Goal: Task Accomplishment & Management: Use online tool/utility

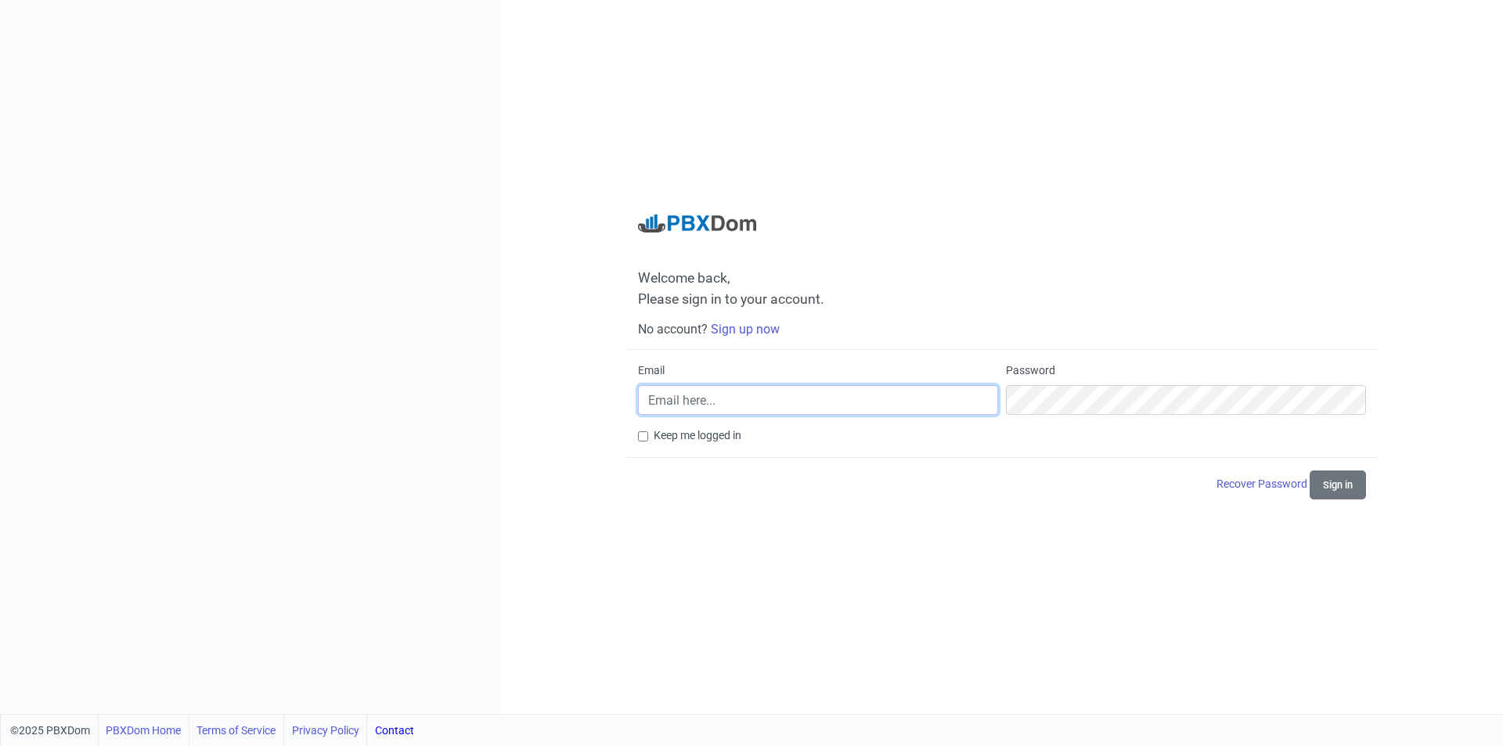
type input "[EMAIL_ADDRESS][DOMAIN_NAME]"
click at [683, 438] on label "Keep me logged in" at bounding box center [698, 435] width 88 height 16
click at [648, 438] on input "Keep me logged in" at bounding box center [643, 436] width 10 height 10
checkbox input "true"
click at [1326, 485] on button "Sign in" at bounding box center [1338, 484] width 56 height 29
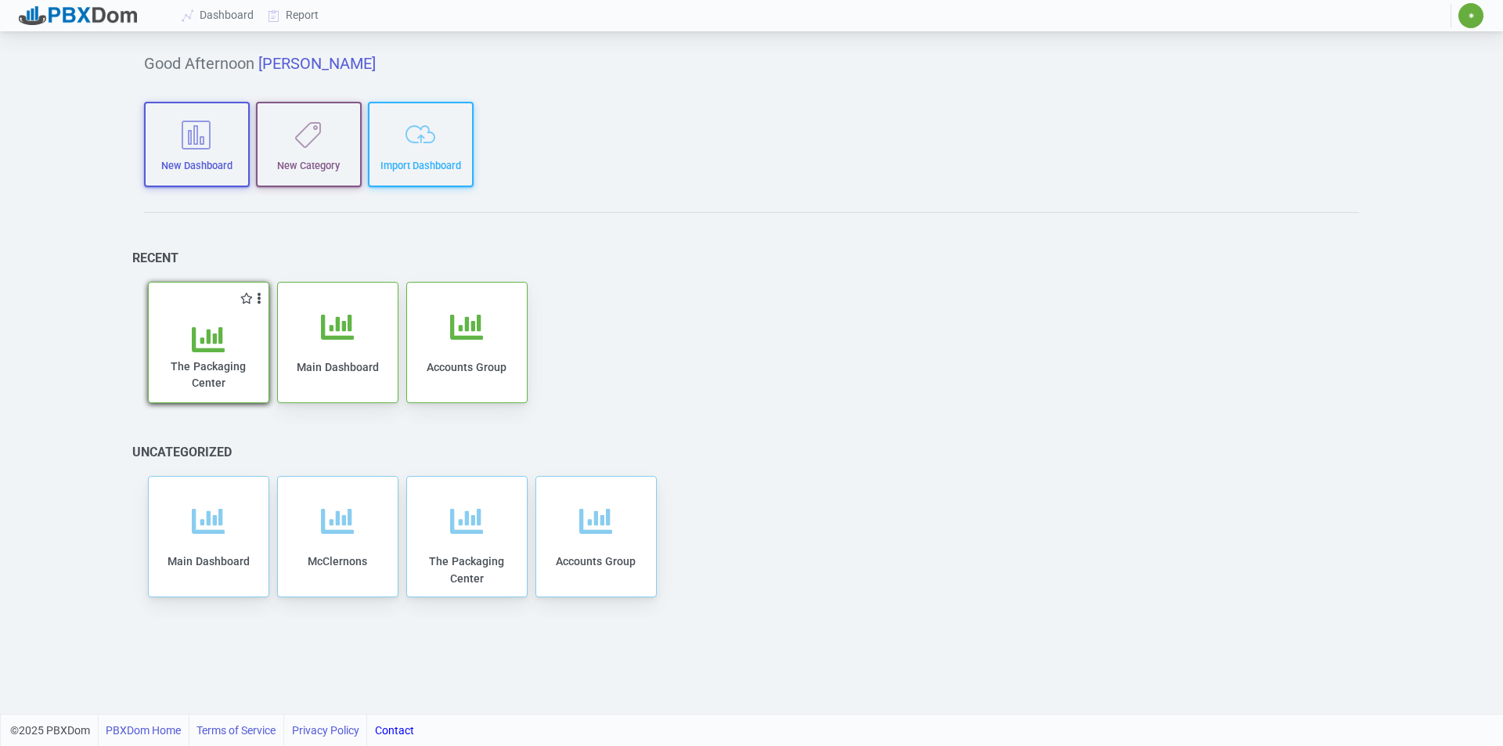
click at [199, 339] on icon at bounding box center [208, 339] width 33 height 33
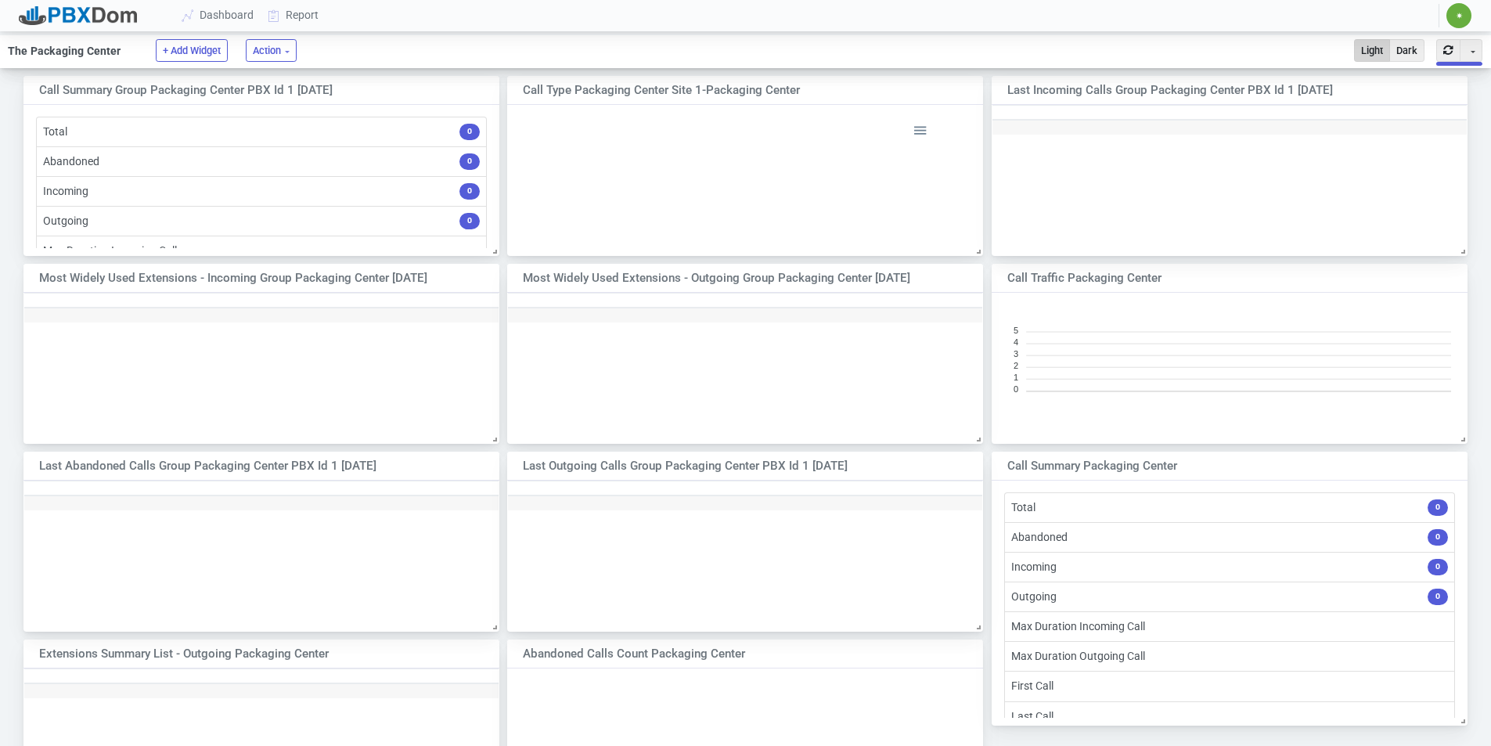
scroll to position [132, 463]
click at [299, 16] on link "Report" at bounding box center [293, 15] width 65 height 29
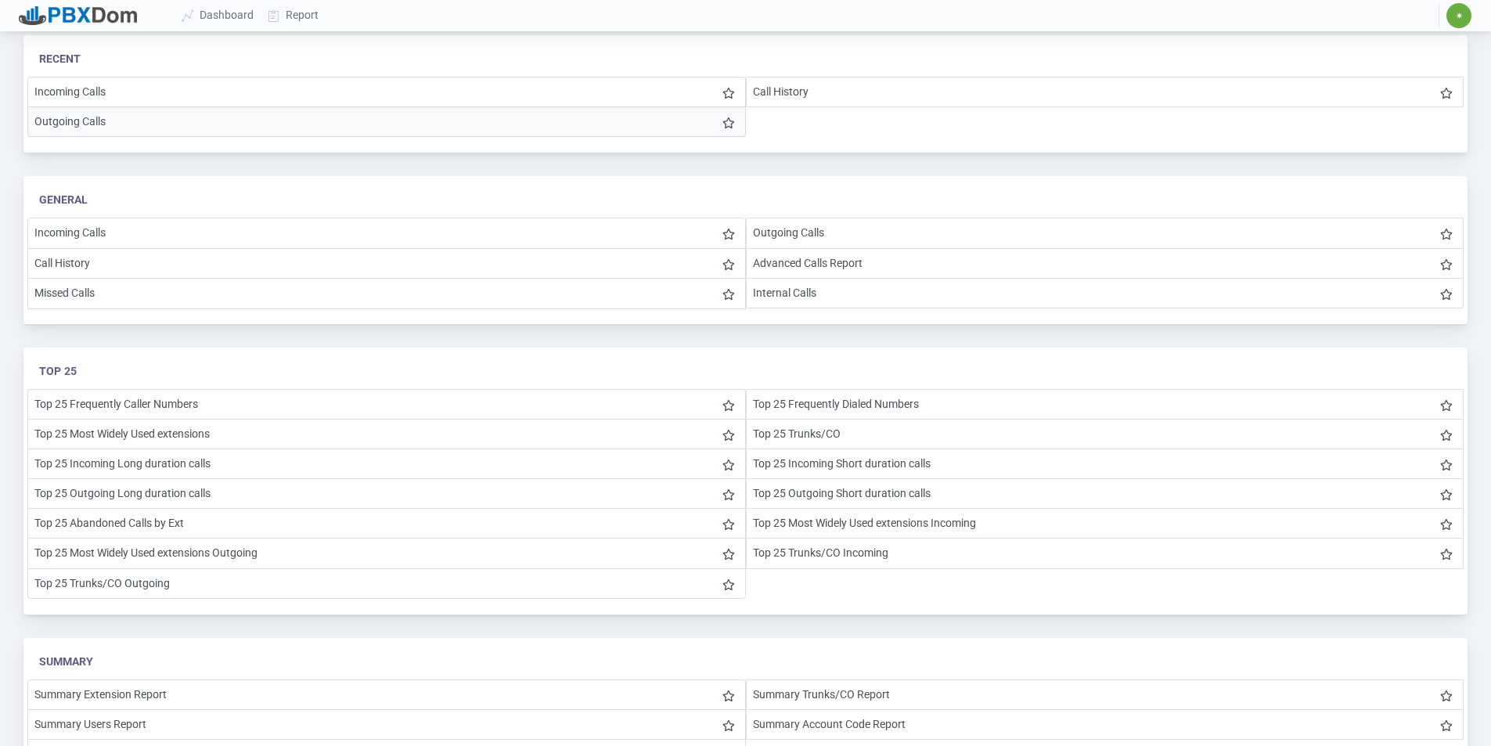
click at [82, 120] on li "Outgoing Calls" at bounding box center [386, 121] width 719 height 31
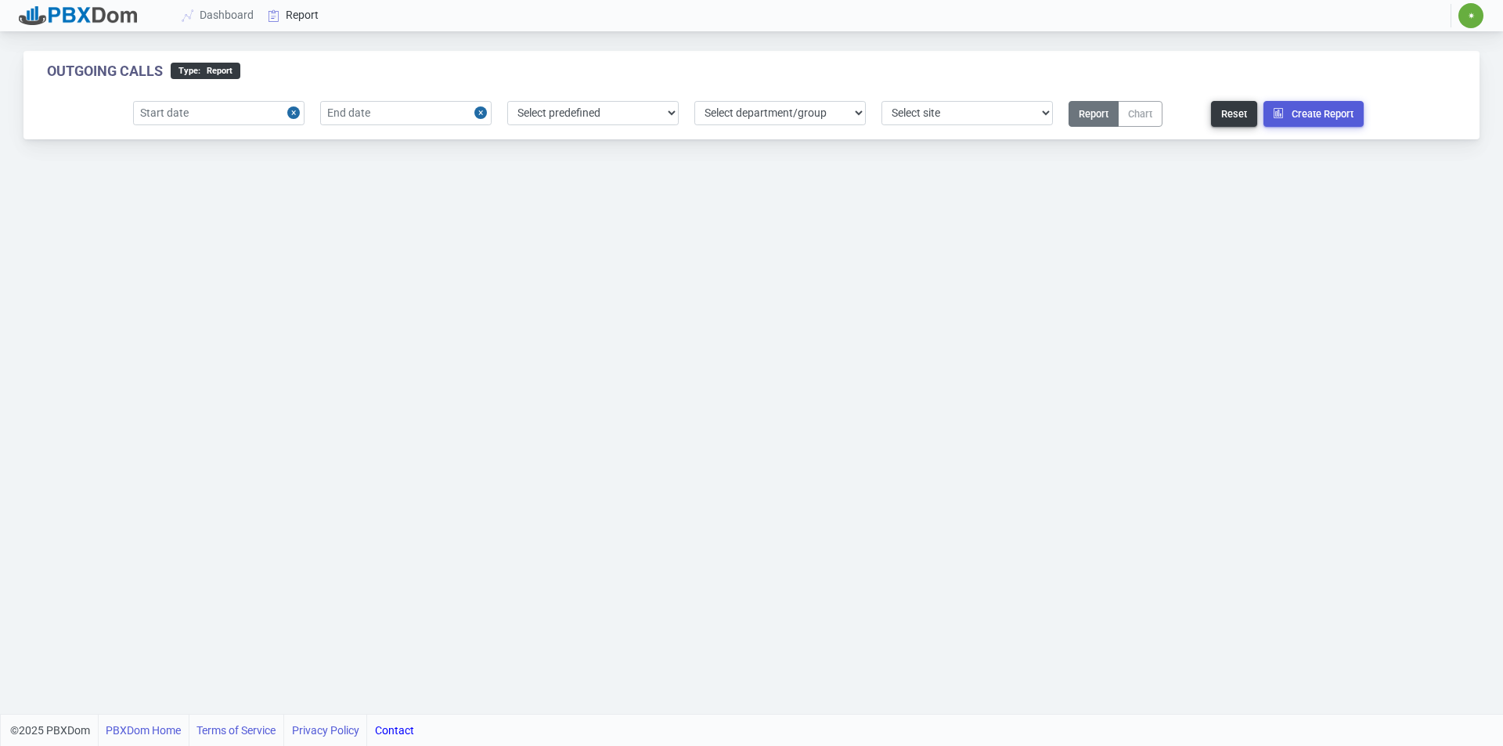
click at [299, 10] on link "Report" at bounding box center [293, 15] width 65 height 29
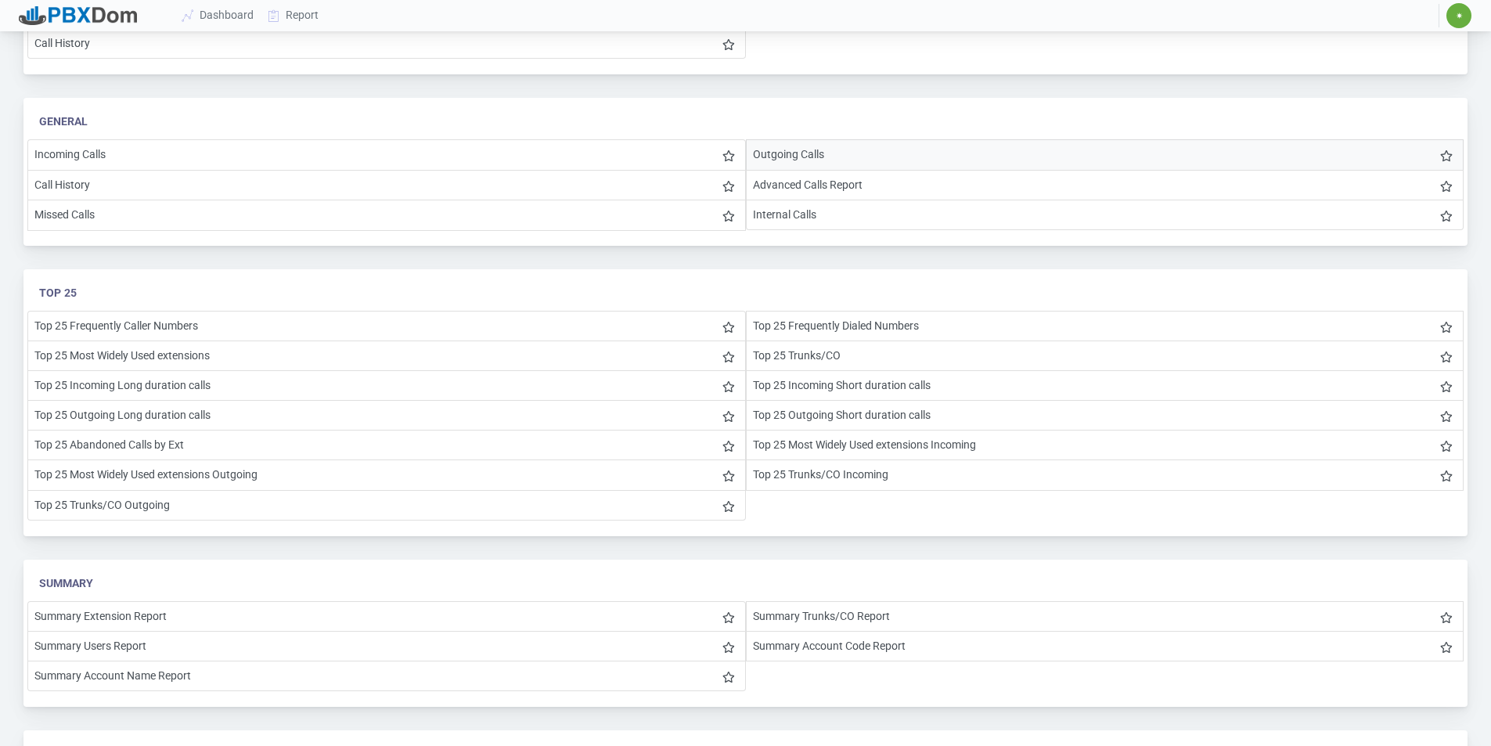
scroll to position [157, 0]
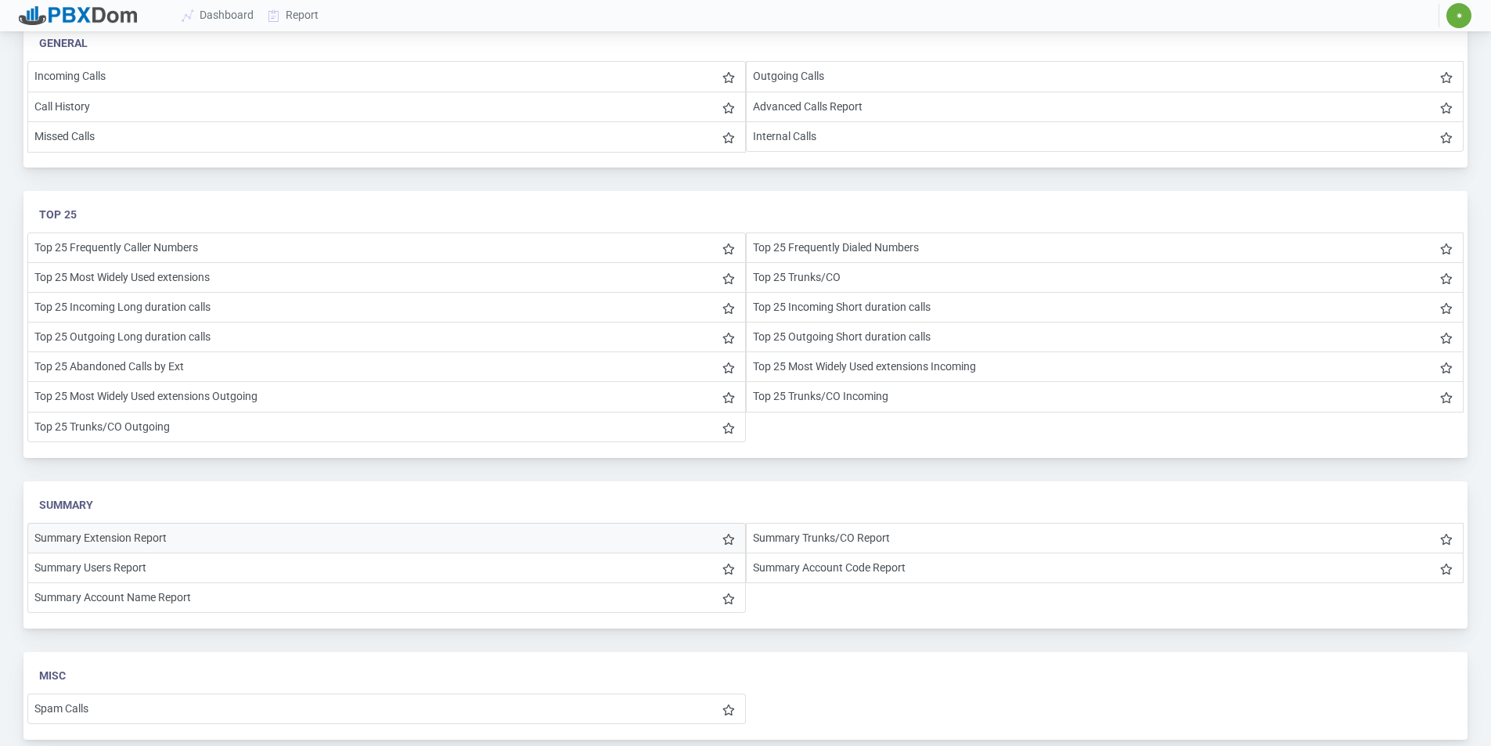
click at [111, 544] on li "Summary Extension Report" at bounding box center [386, 538] width 719 height 31
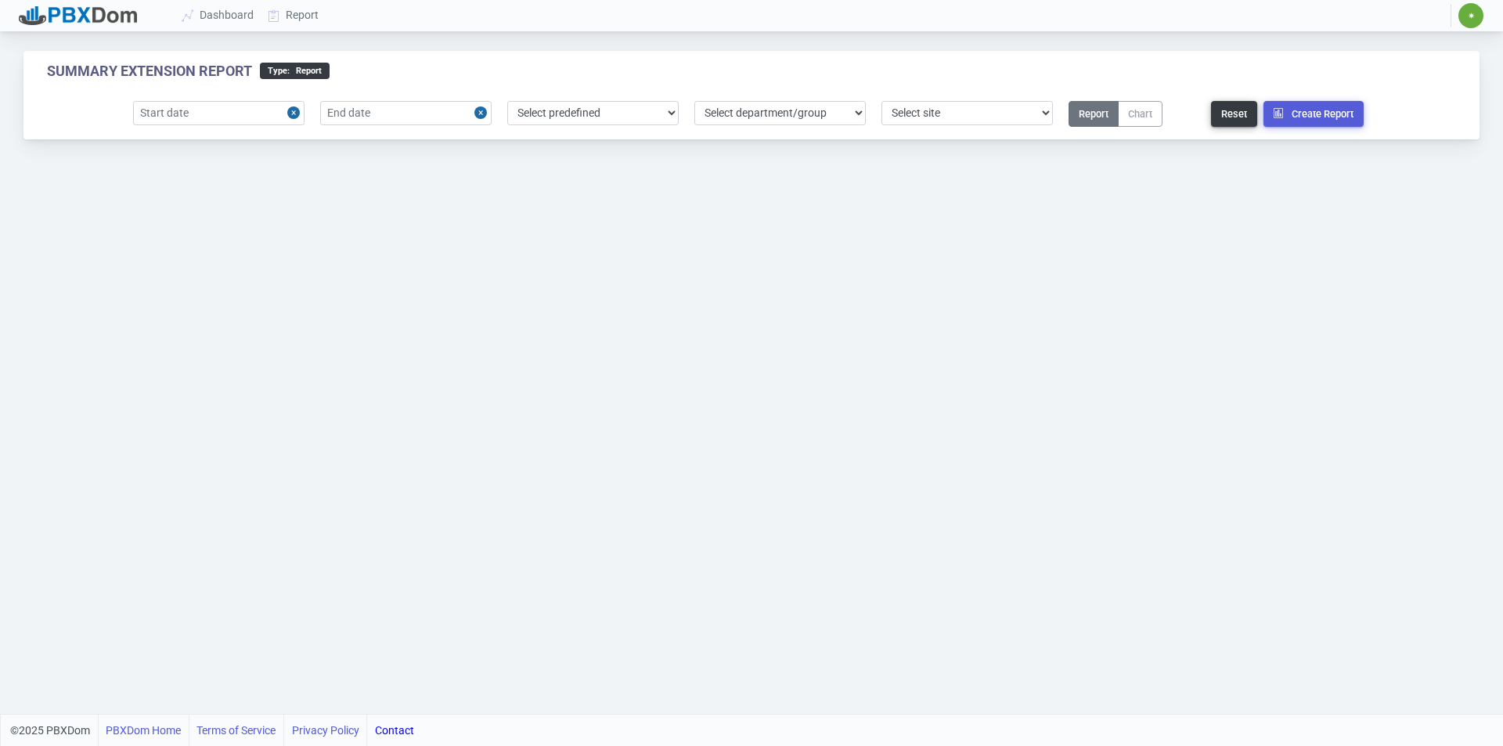
click at [295, 114] on button "Close" at bounding box center [295, 113] width 17 height 24
click at [189, 117] on input "text" at bounding box center [218, 113] width 171 height 24
click at [223, 305] on div "27" at bounding box center [227, 311] width 21 height 21
type input "[DATE]"
click at [354, 116] on input "text" at bounding box center [405, 113] width 171 height 24
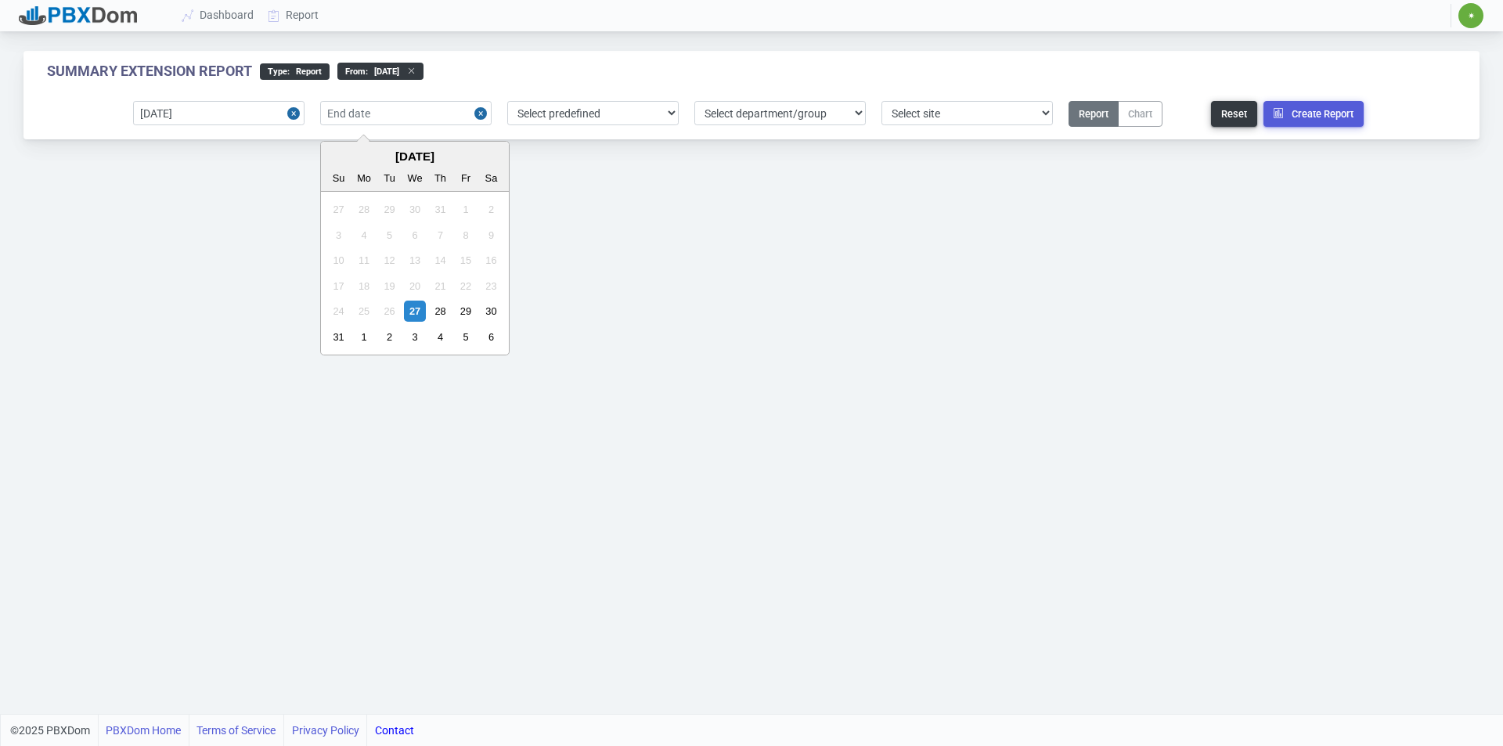
click at [402, 304] on div "24 25 26 27 28 29 30" at bounding box center [415, 310] width 178 height 25
click at [409, 312] on div "27" at bounding box center [414, 311] width 21 height 21
type input "[DATE]"
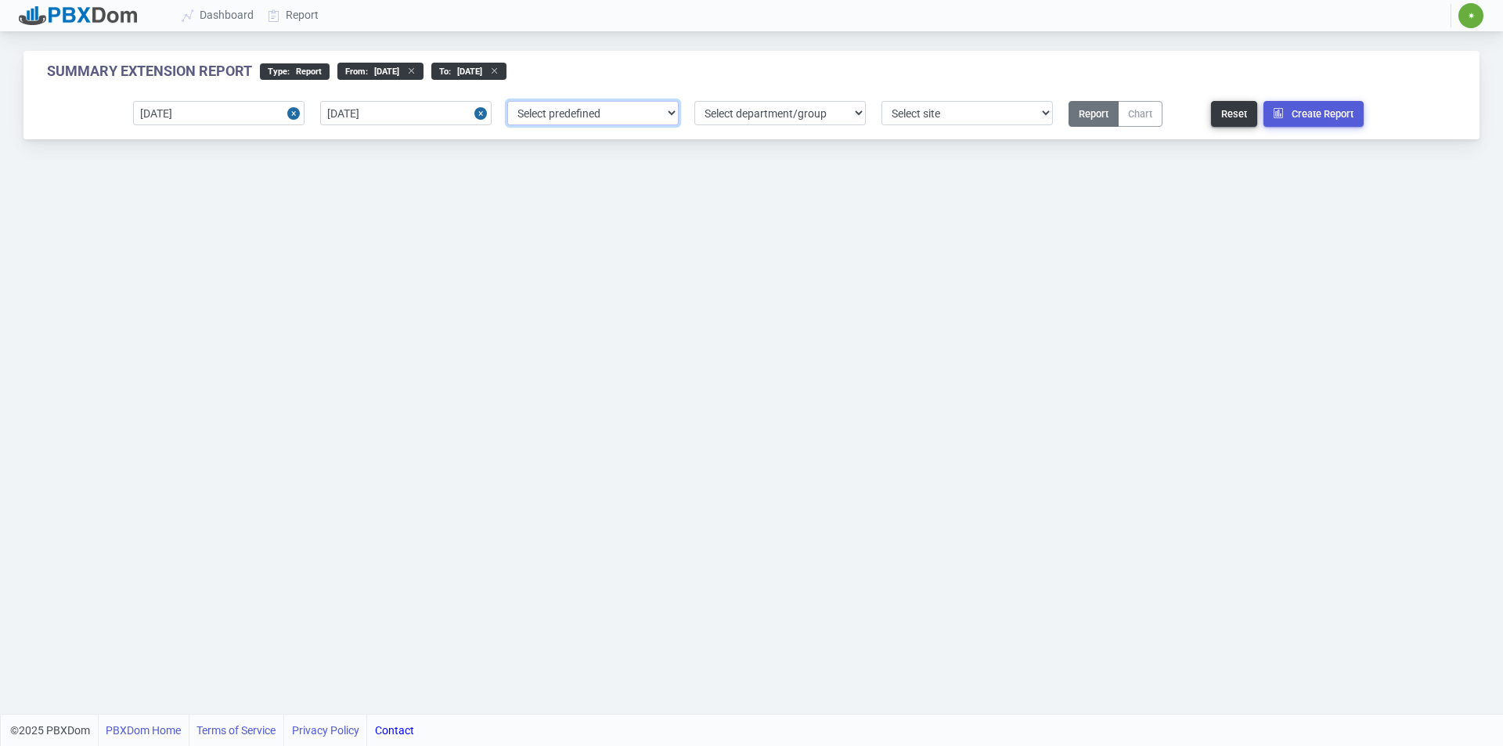
click at [564, 114] on select "Select predefined [DATE] [DATE] Current Year Current Month Current Week Previou…" at bounding box center [592, 113] width 171 height 24
click at [754, 114] on select "Select department/group exceptionExtension WhiteListExtension McClernons Packag…" at bounding box center [779, 113] width 171 height 24
select select "4"
click at [694, 101] on select "Select department/group exceptionExtension WhiteListExtension McClernons Packag…" at bounding box center [779, 113] width 171 height 24
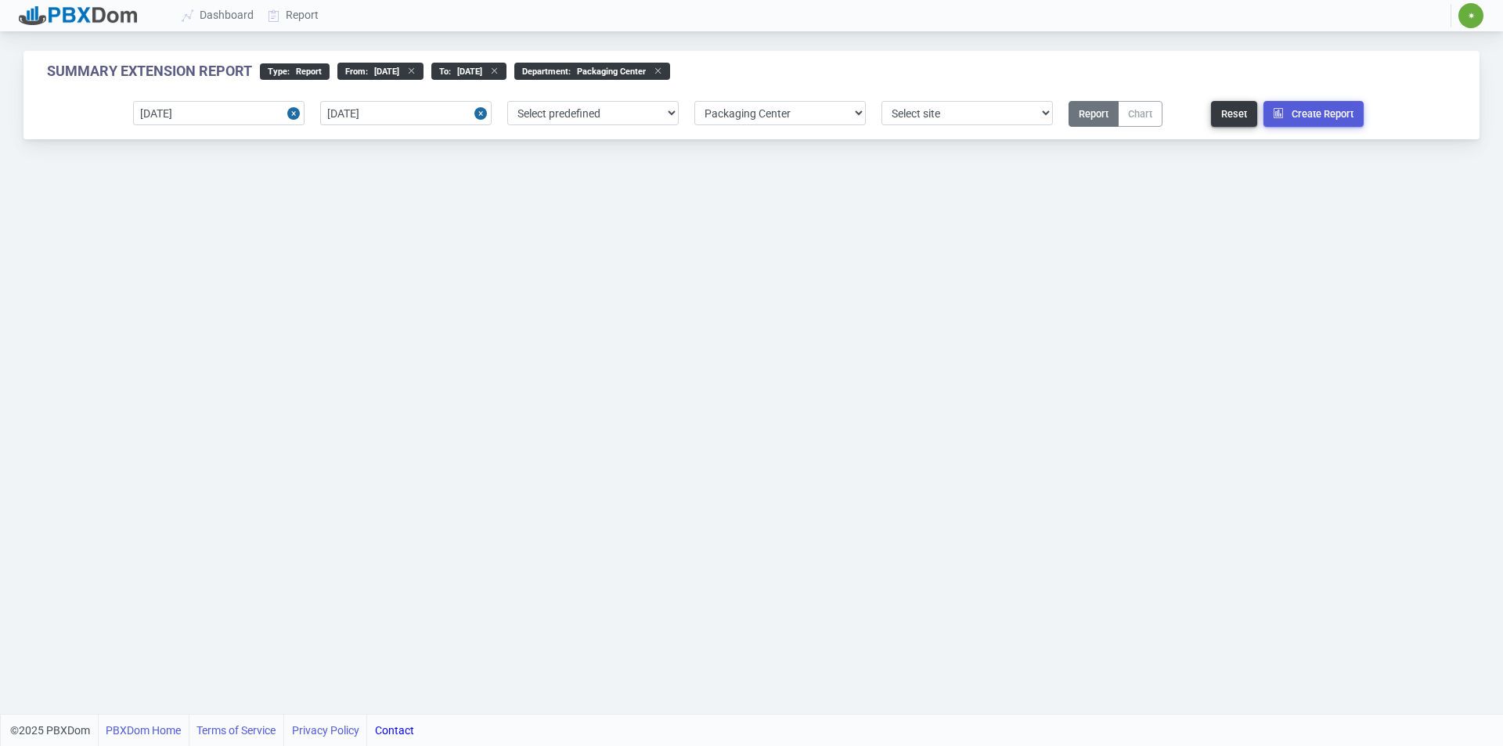
click at [928, 100] on div "[DATE] [DATE] Select predefined [DATE] [DATE] Current Year Current Month Curren…" at bounding box center [751, 114] width 1456 height 50
click at [930, 106] on select "Select site 1-TPC" at bounding box center [966, 113] width 171 height 24
click at [881, 101] on select "Select site 1-TPC" at bounding box center [966, 113] width 171 height 24
click at [1321, 109] on button "Create Report" at bounding box center [1313, 114] width 100 height 26
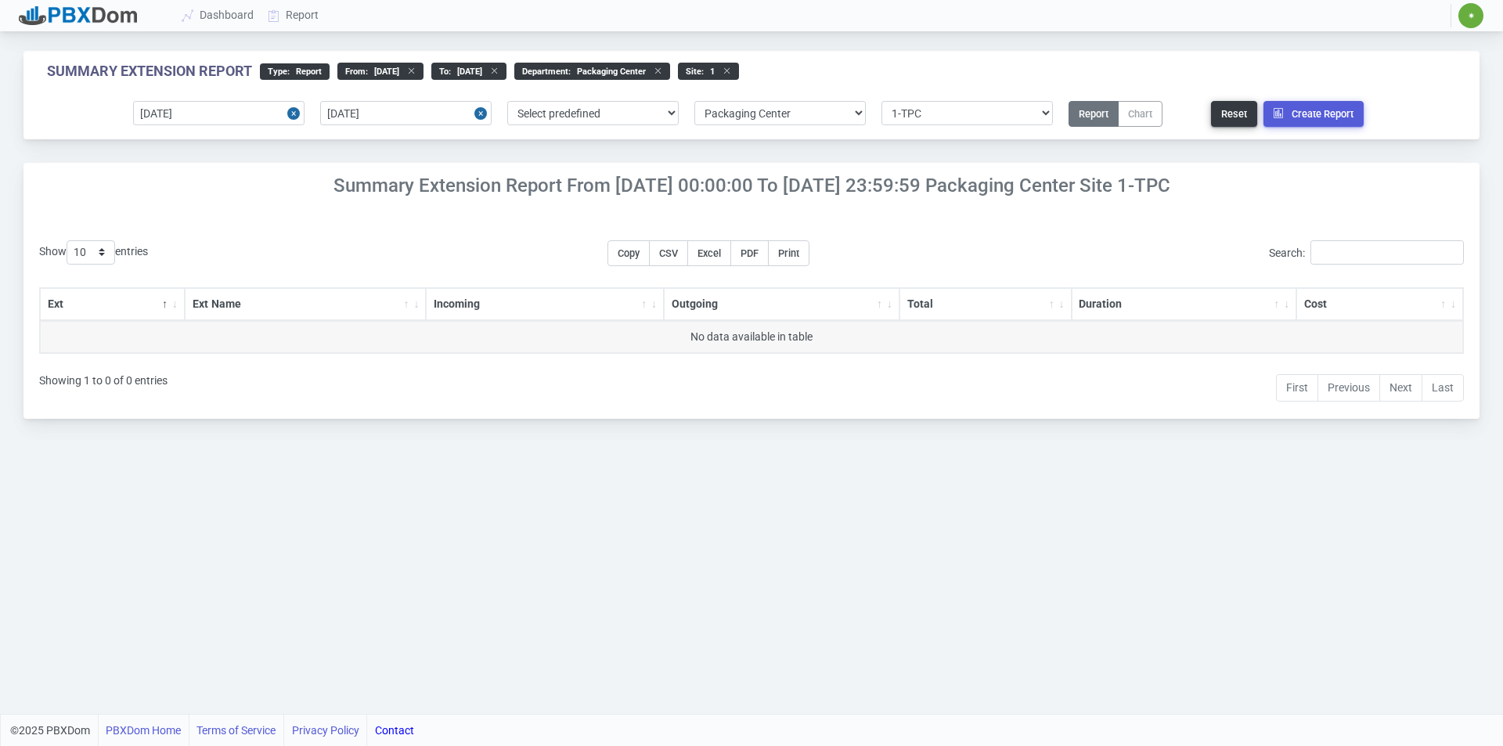
click at [731, 74] on icon at bounding box center [723, 71] width 16 height 9
select select "0"
click at [662, 72] on icon at bounding box center [654, 71] width 16 height 9
select select "0"
click at [499, 68] on icon at bounding box center [490, 71] width 16 height 9
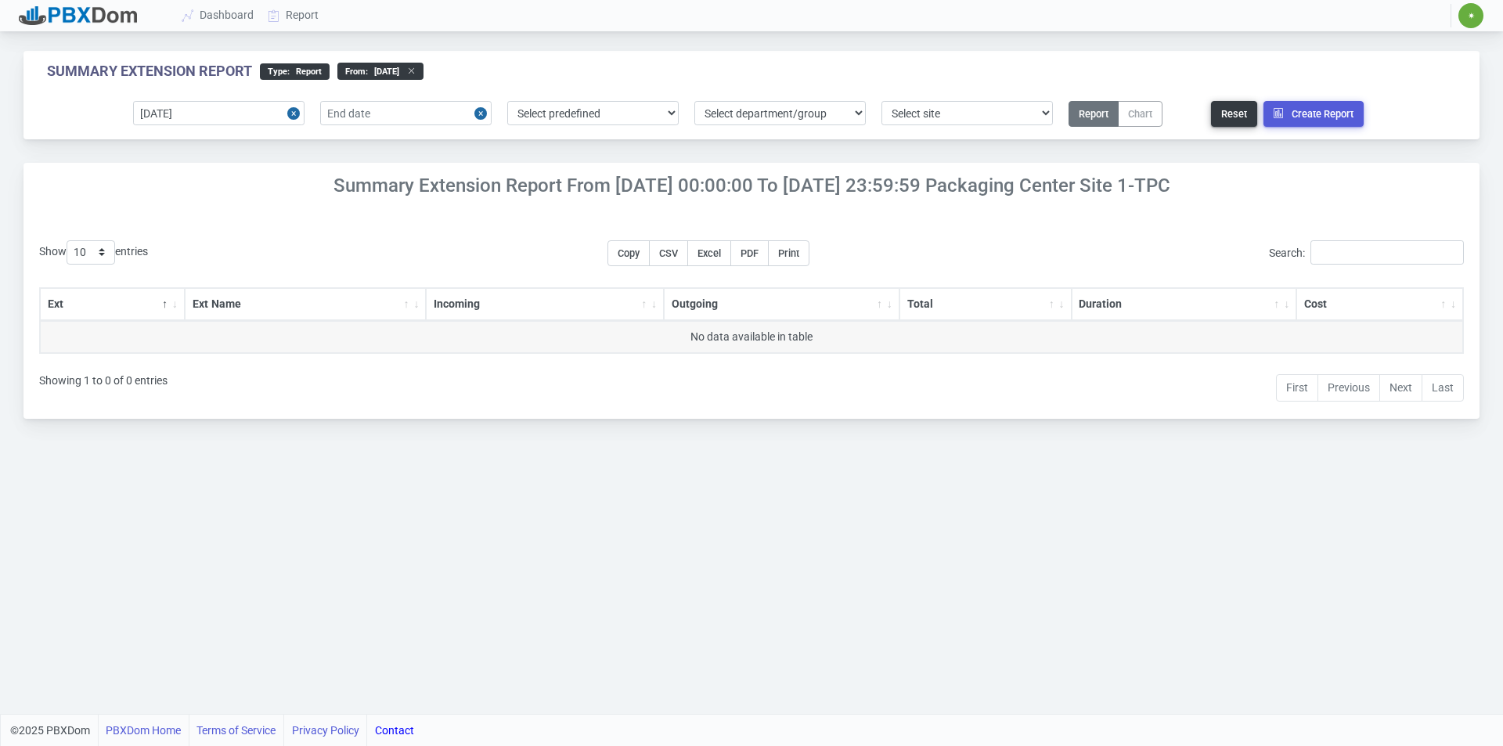
click at [416, 72] on icon at bounding box center [407, 71] width 16 height 9
click at [221, 13] on link "Dashboard" at bounding box center [218, 15] width 86 height 29
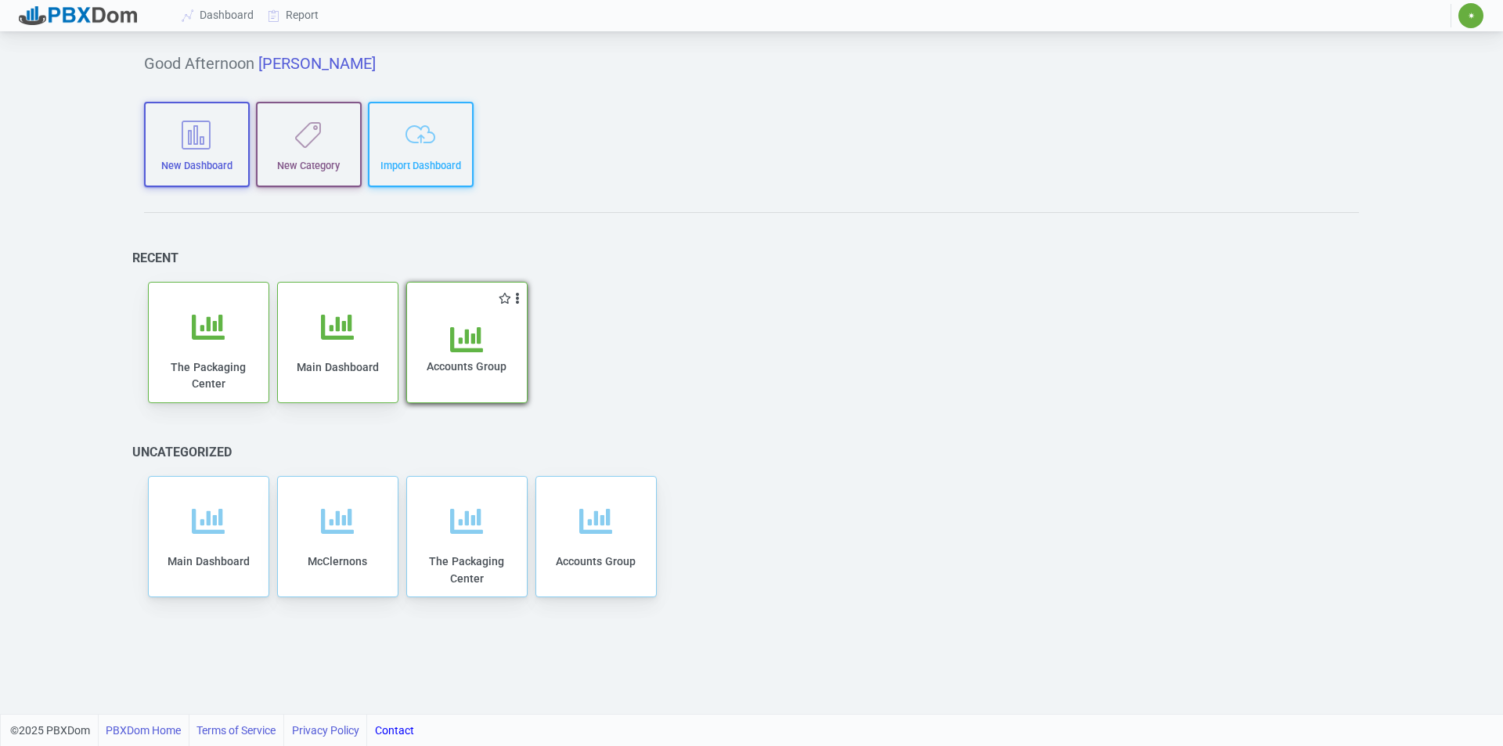
click at [453, 333] on icon at bounding box center [466, 339] width 33 height 33
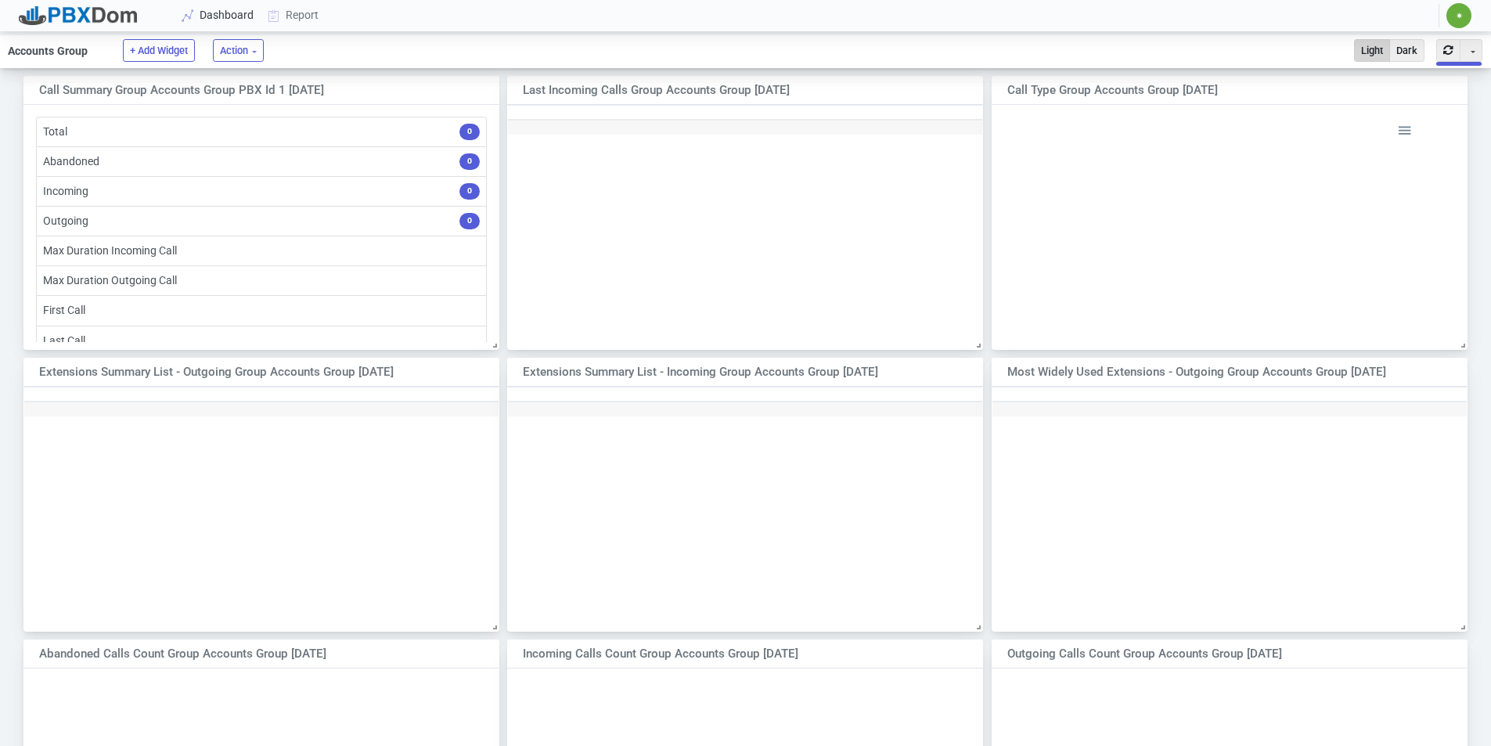
click at [232, 19] on link "Dashboard" at bounding box center [218, 15] width 86 height 29
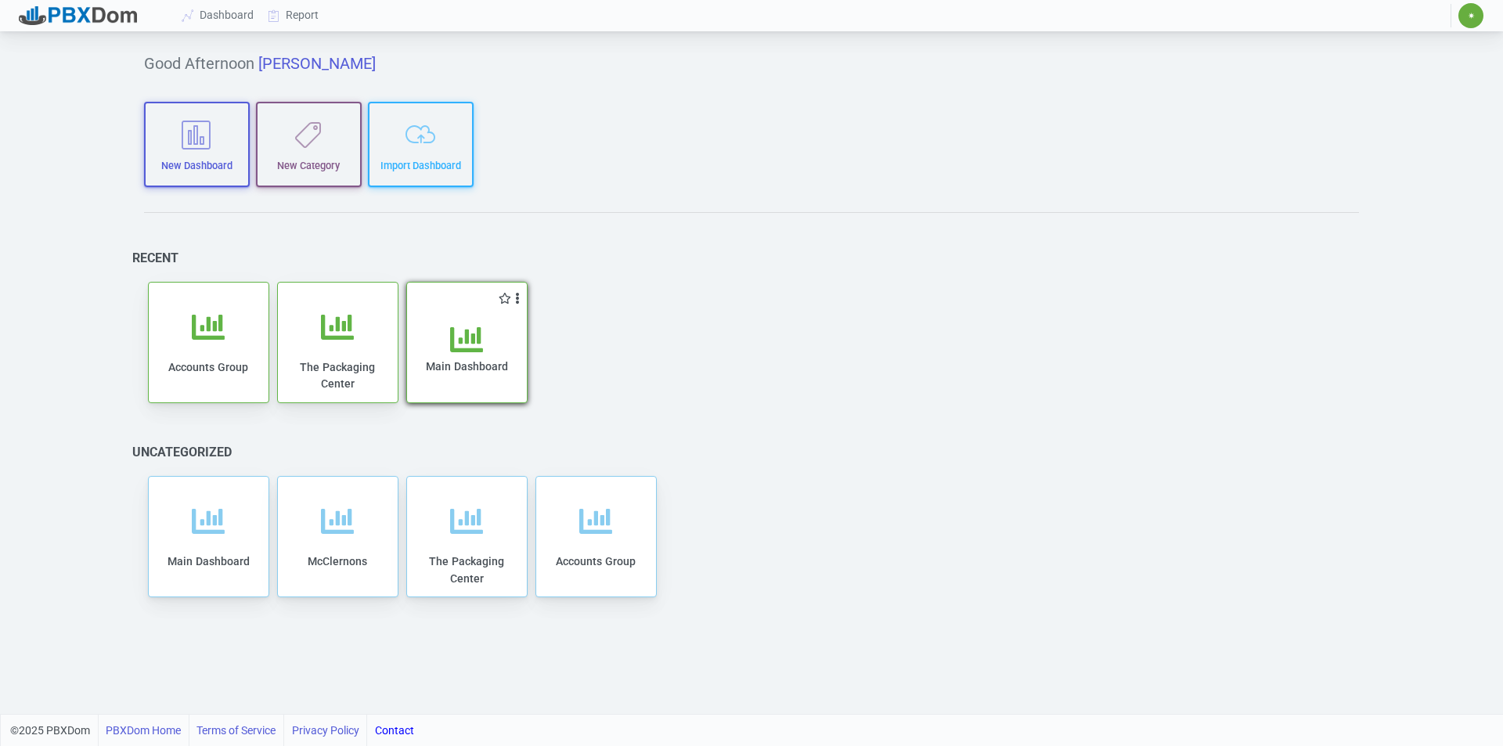
click at [443, 354] on div "Main Dashboard" at bounding box center [467, 363] width 88 height 80
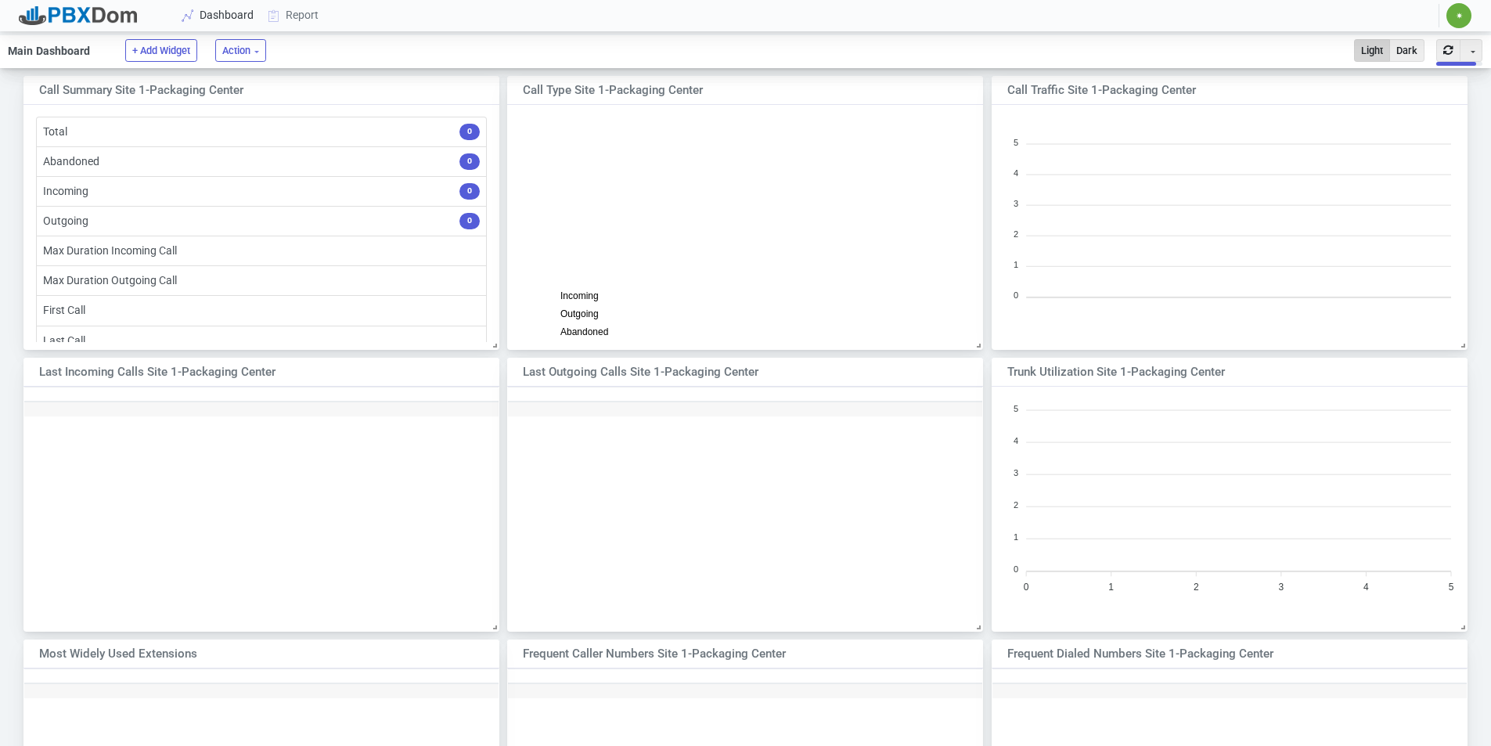
click at [223, 15] on link "Dashboard" at bounding box center [218, 15] width 86 height 29
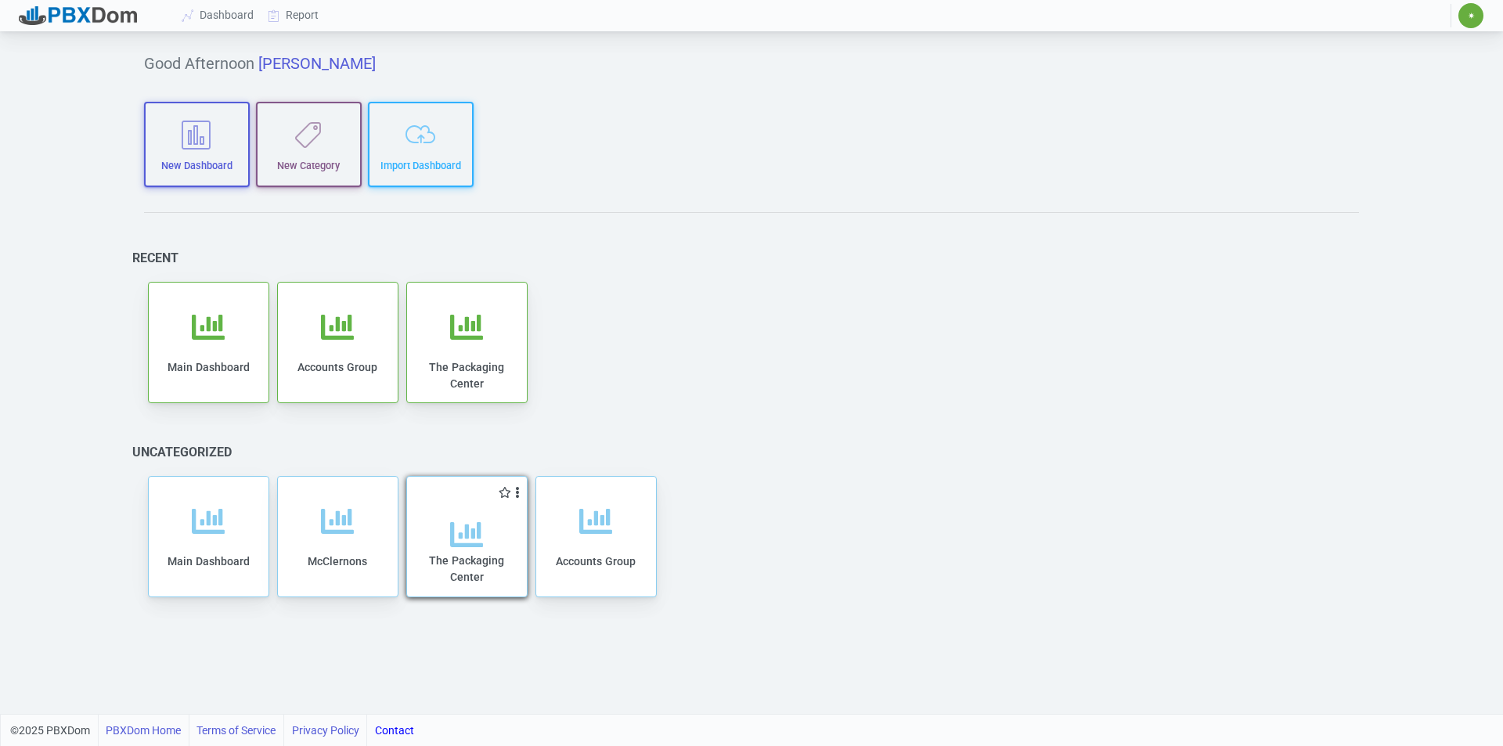
click at [499, 545] on div "The Packaging Center" at bounding box center [467, 560] width 88 height 85
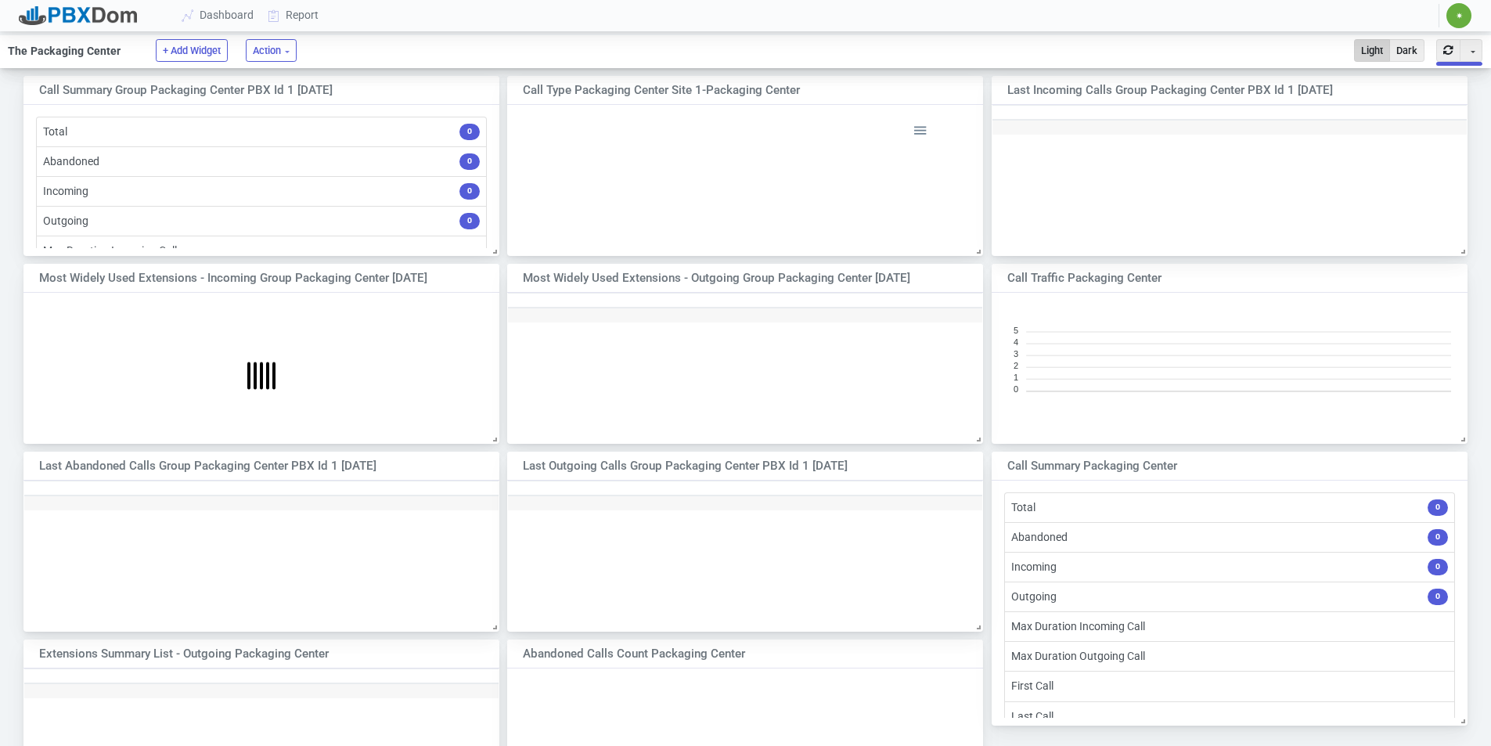
scroll to position [13, 13]
click at [236, 18] on link "Dashboard" at bounding box center [218, 15] width 86 height 29
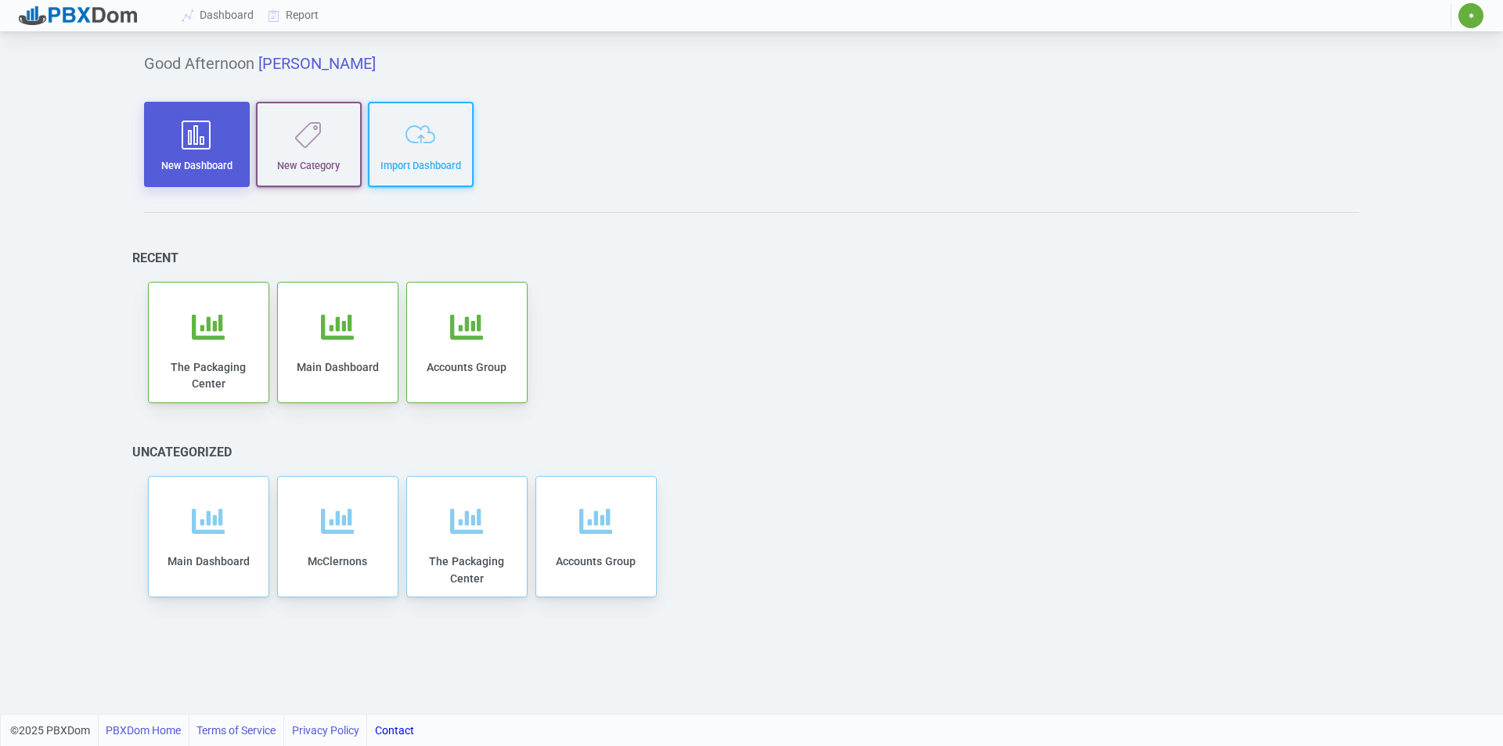
click at [176, 143] on icon "button" at bounding box center [197, 135] width 84 height 30
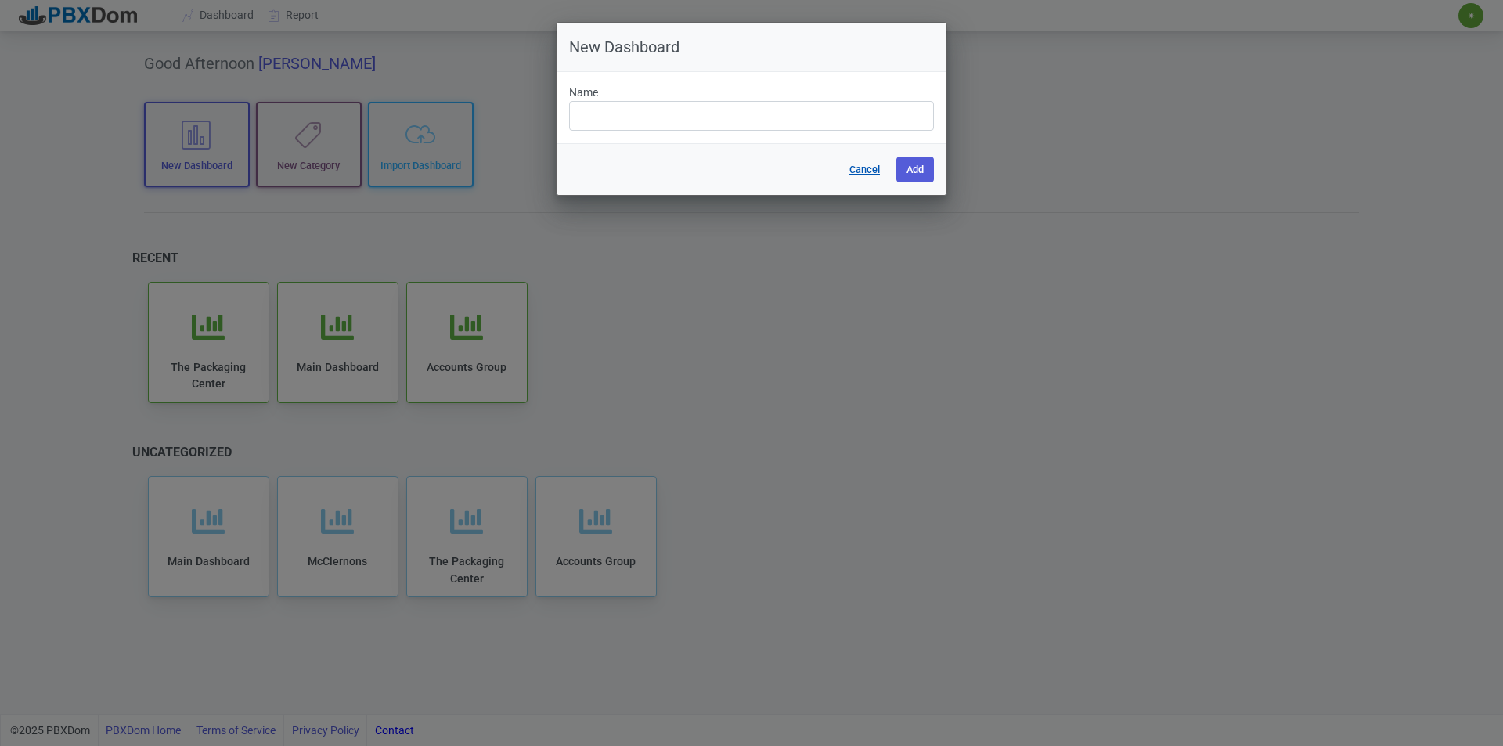
click at [856, 168] on button "Cancel" at bounding box center [864, 170] width 51 height 26
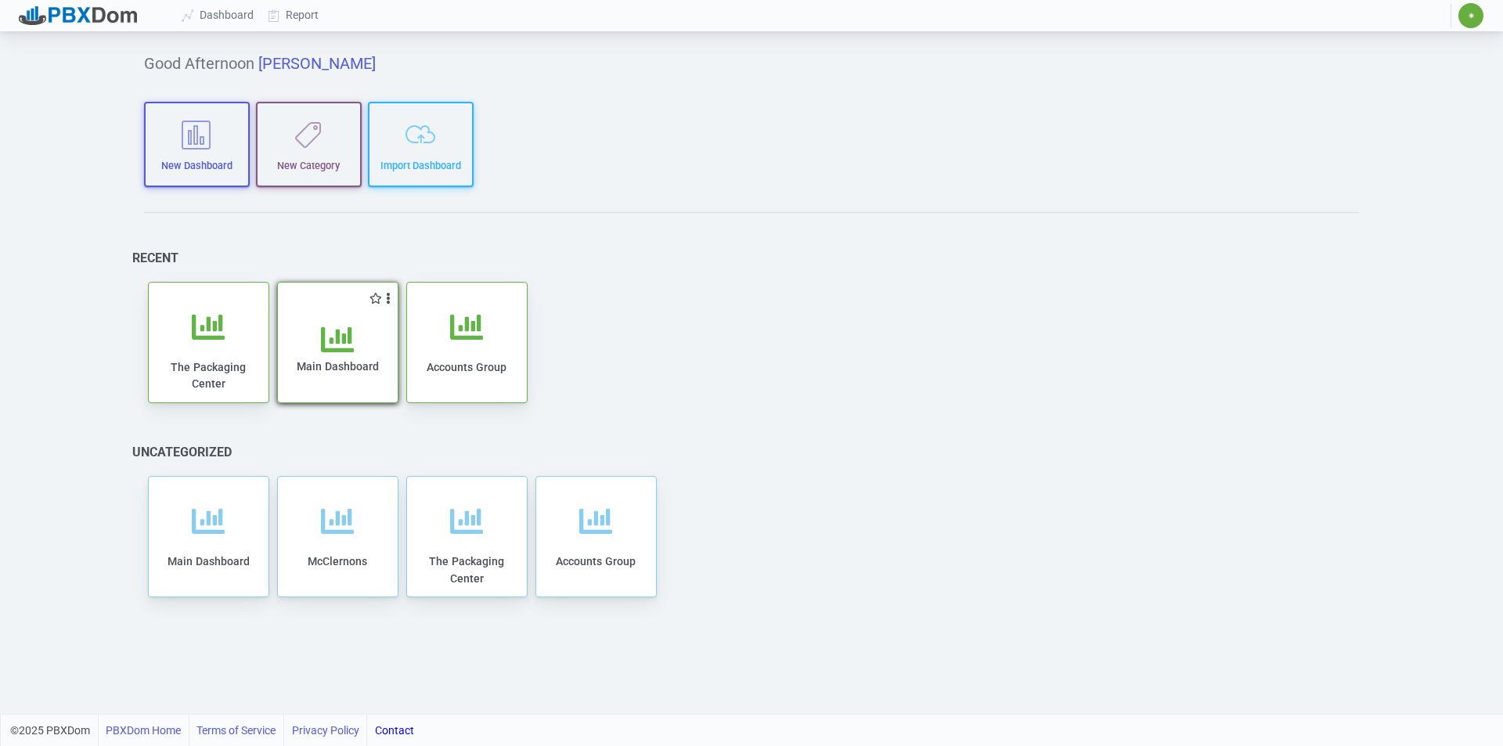
click at [319, 356] on div "Main Dashboard" at bounding box center [338, 363] width 88 height 80
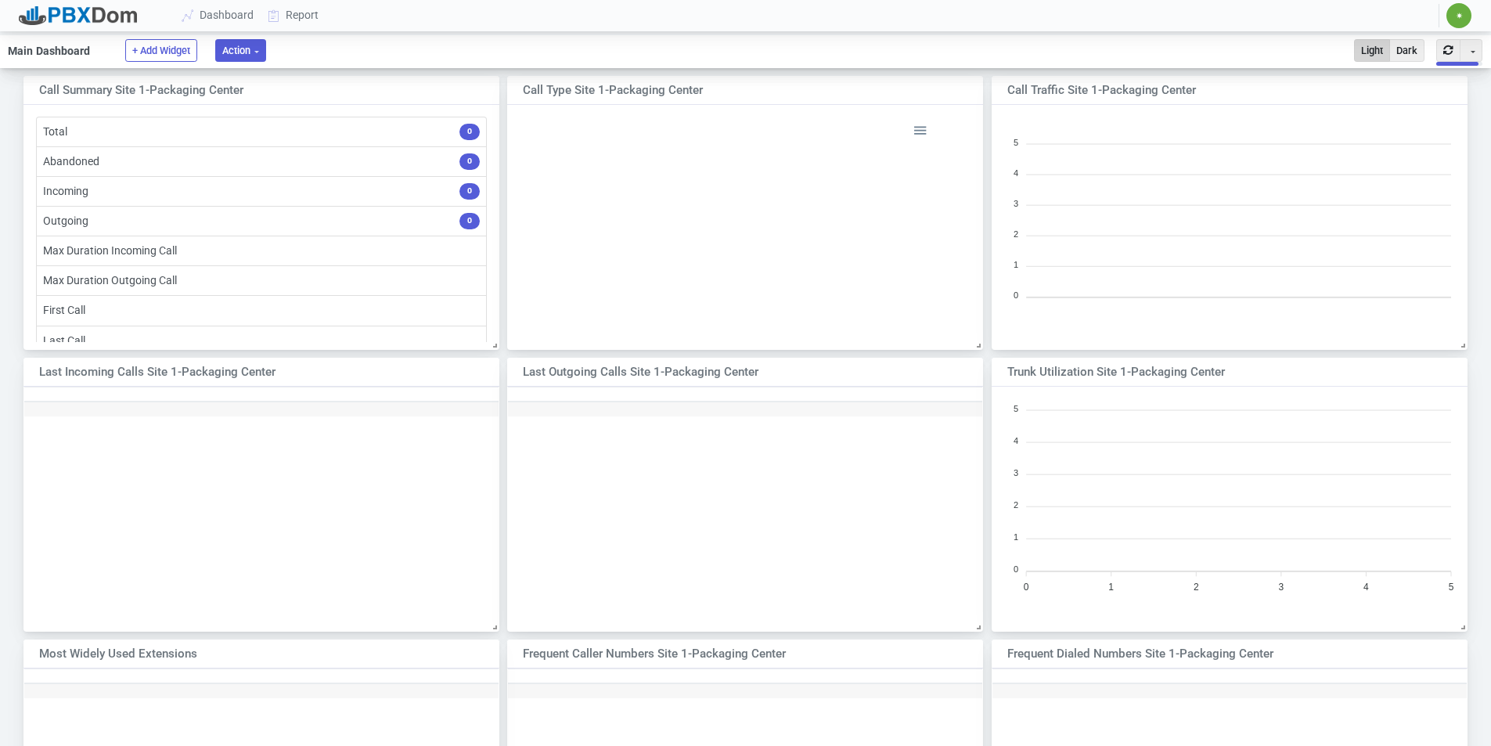
click at [261, 59] on button "Action" at bounding box center [240, 50] width 51 height 23
click at [296, 13] on link "Report" at bounding box center [293, 15] width 65 height 29
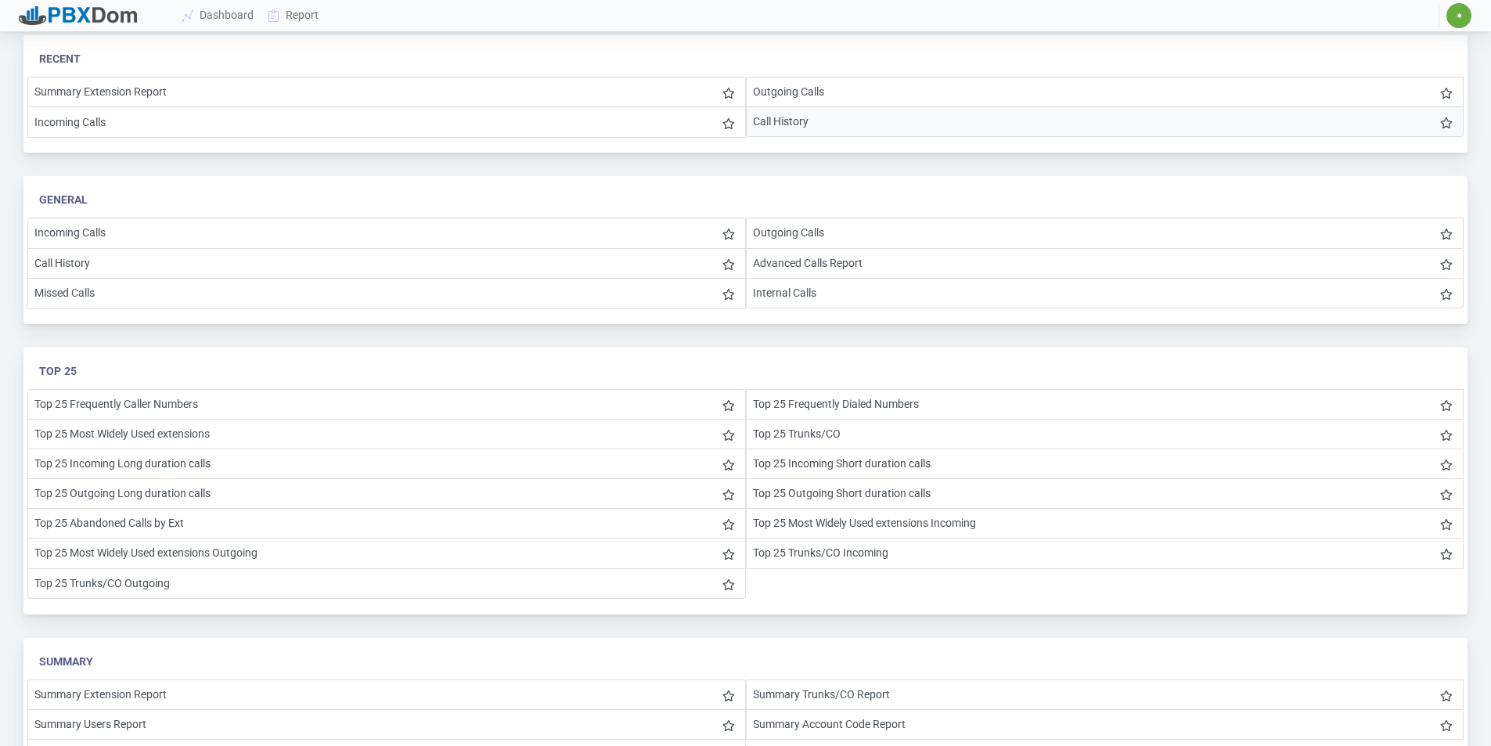
click at [795, 128] on li "Call History" at bounding box center [1105, 121] width 719 height 31
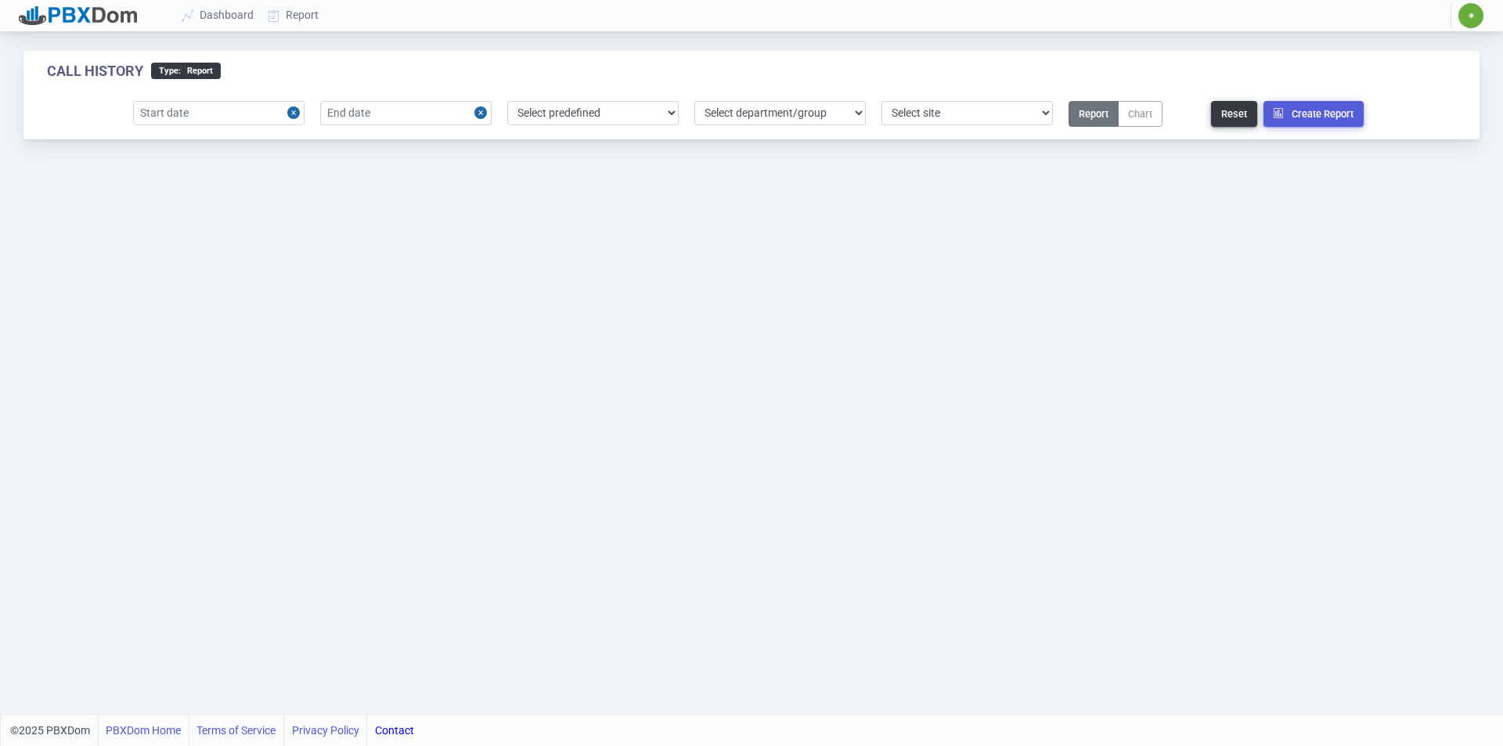
click at [291, 113] on button "Close" at bounding box center [295, 113] width 17 height 24
click at [214, 103] on input "text" at bounding box center [218, 113] width 171 height 24
click at [194, 312] on div "26" at bounding box center [202, 311] width 21 height 21
type input "[DATE]"
click at [402, 119] on input "text" at bounding box center [405, 113] width 171 height 24
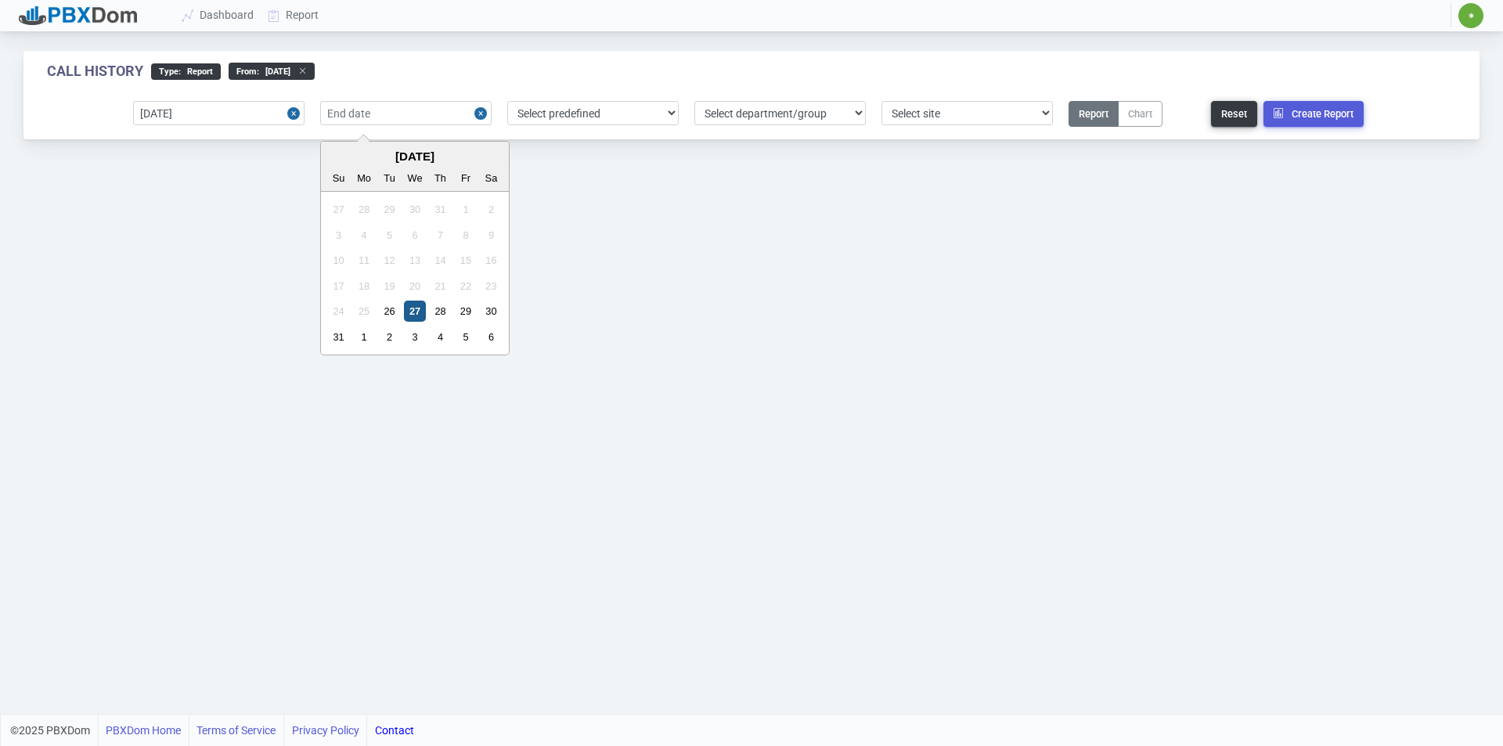
click at [419, 305] on div "27" at bounding box center [414, 311] width 21 height 21
type input "[DATE]"
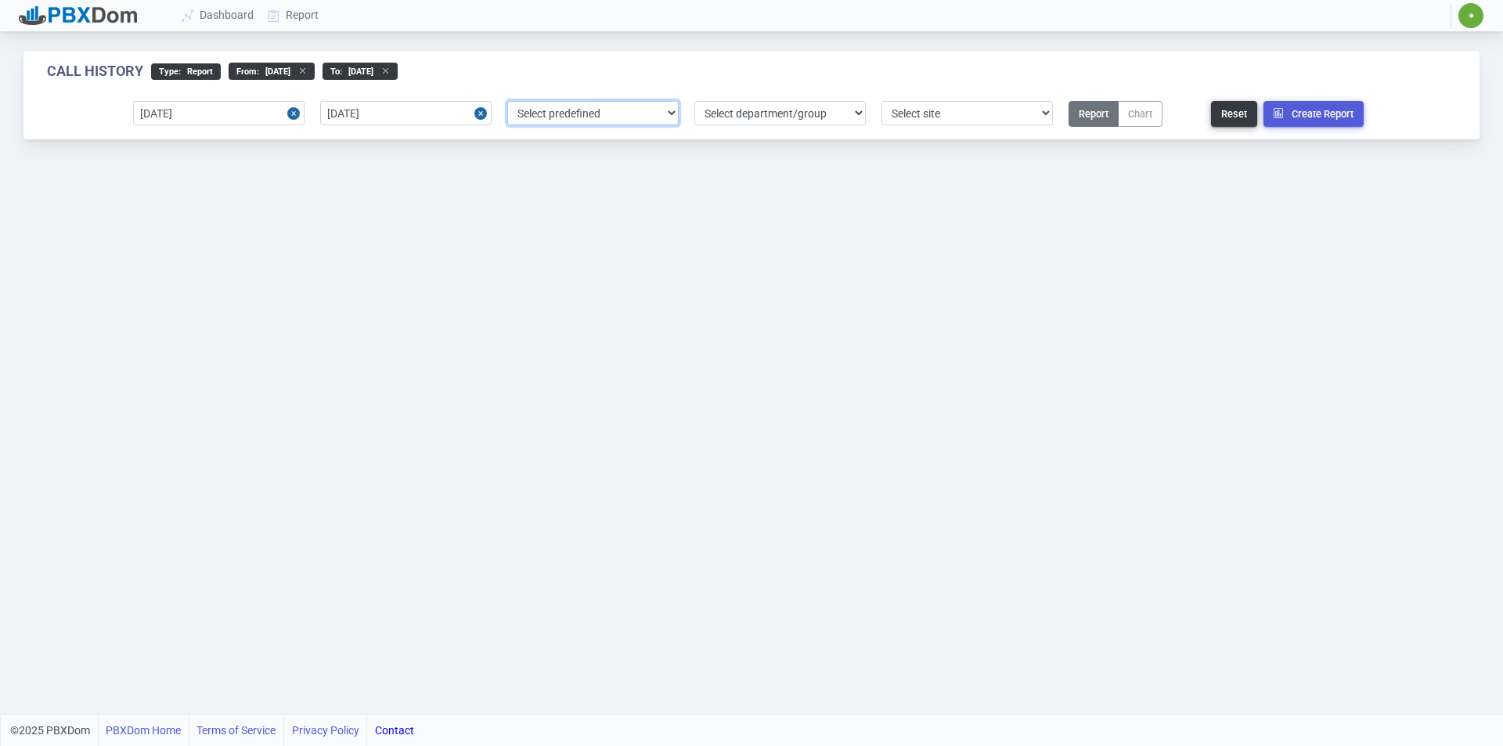
click at [598, 105] on select "Select predefined [DATE] [DATE] Current Year Current Month Current Week Previou…" at bounding box center [592, 113] width 171 height 24
select select "4"
click at [507, 101] on select "Select predefined [DATE] [DATE] Current Year Current Month Current Week Previou…" at bounding box center [592, 113] width 171 height 24
type input "[DATE]"
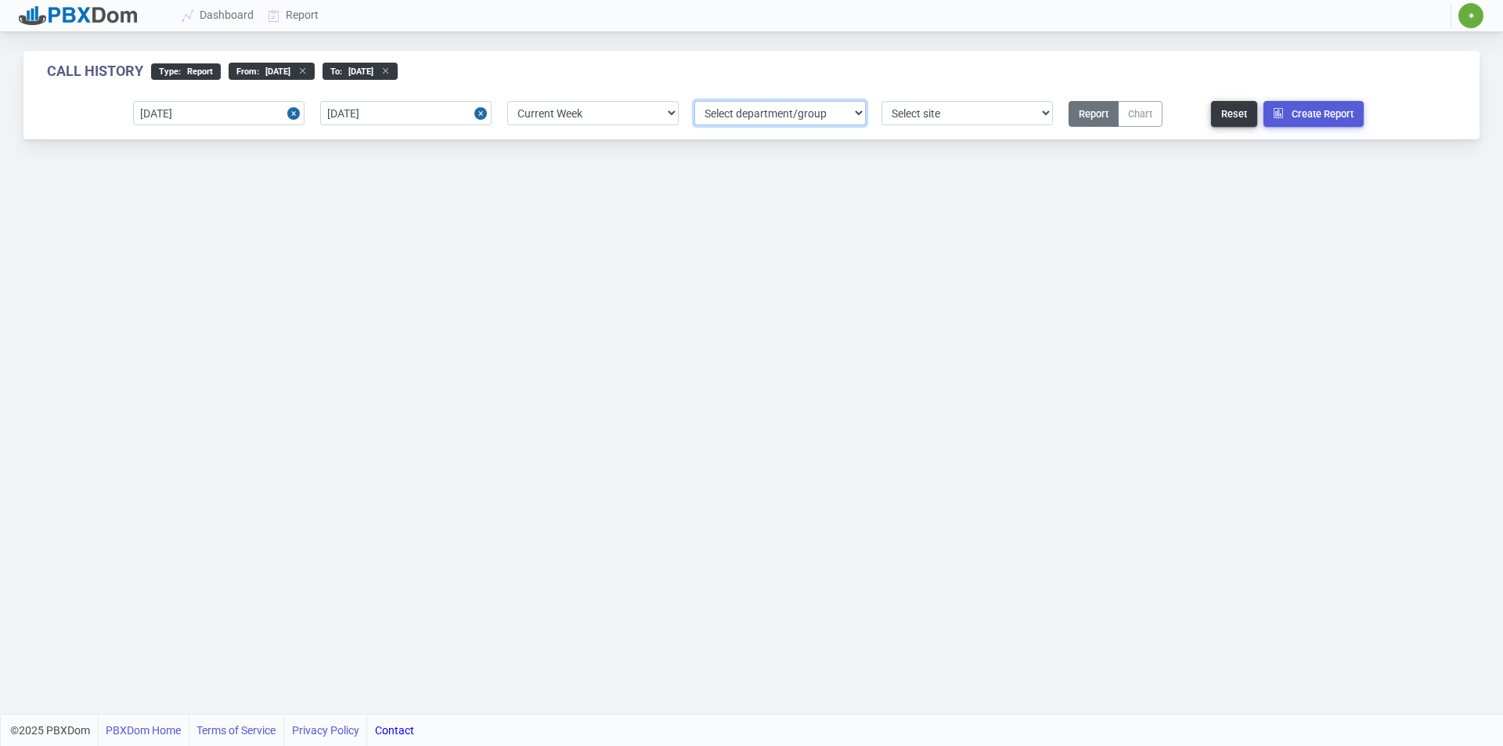
click at [788, 106] on select "Select department/group exceptionExtension WhiteListExtension McClernons Packag…" at bounding box center [779, 113] width 171 height 24
click at [943, 116] on select "Select site 1-TPC" at bounding box center [966, 113] width 171 height 24
click at [1092, 114] on button "Report" at bounding box center [1094, 114] width 50 height 26
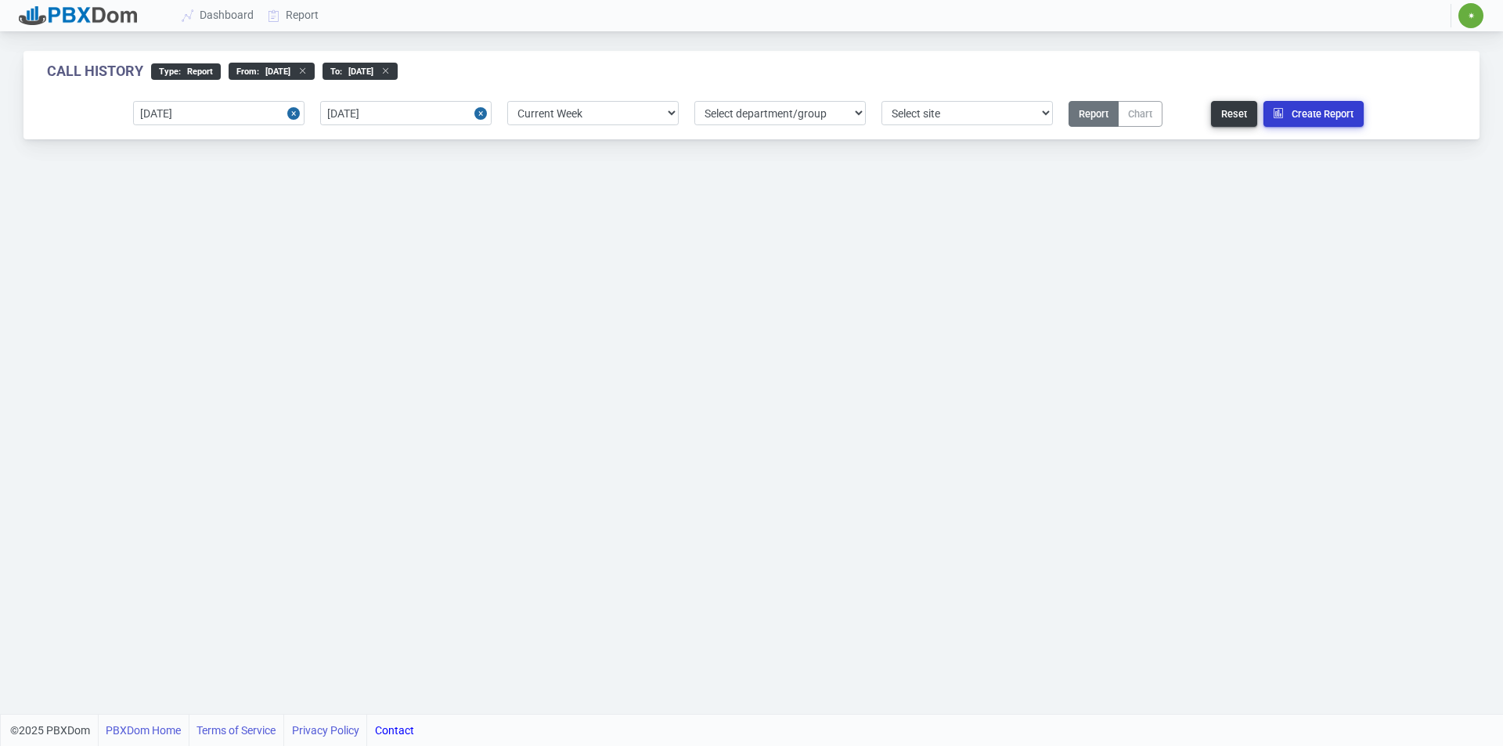
click at [1347, 112] on button "Create Report" at bounding box center [1313, 114] width 100 height 26
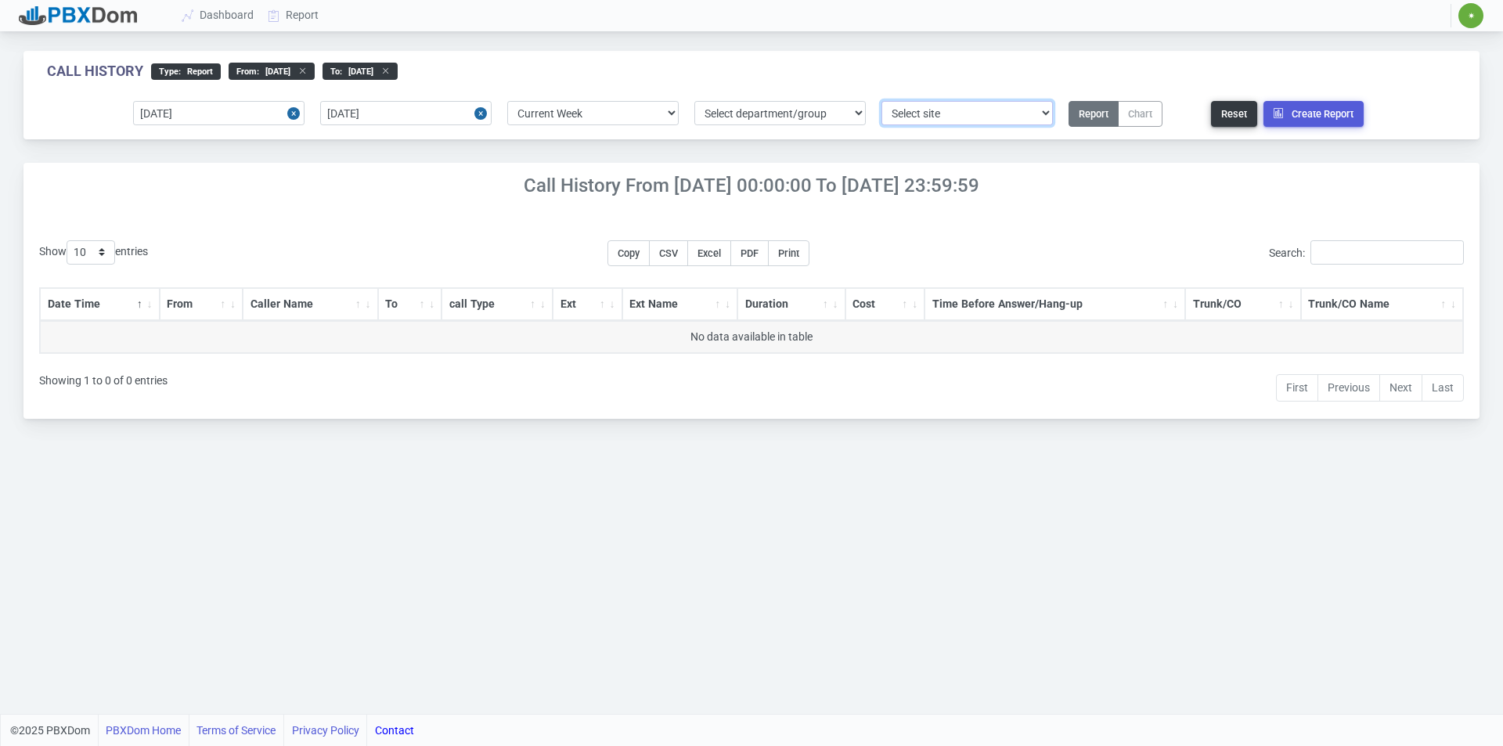
click at [895, 116] on select "Select site 1-TPC" at bounding box center [966, 113] width 171 height 24
select select "1"
click at [881, 101] on select "Select site 1-TPC" at bounding box center [966, 113] width 171 height 24
click at [1315, 114] on button "Create Report" at bounding box center [1313, 114] width 100 height 26
click at [790, 110] on select "Select department/group exceptionExtension WhiteListExtension McClernons Packag…" at bounding box center [779, 113] width 171 height 24
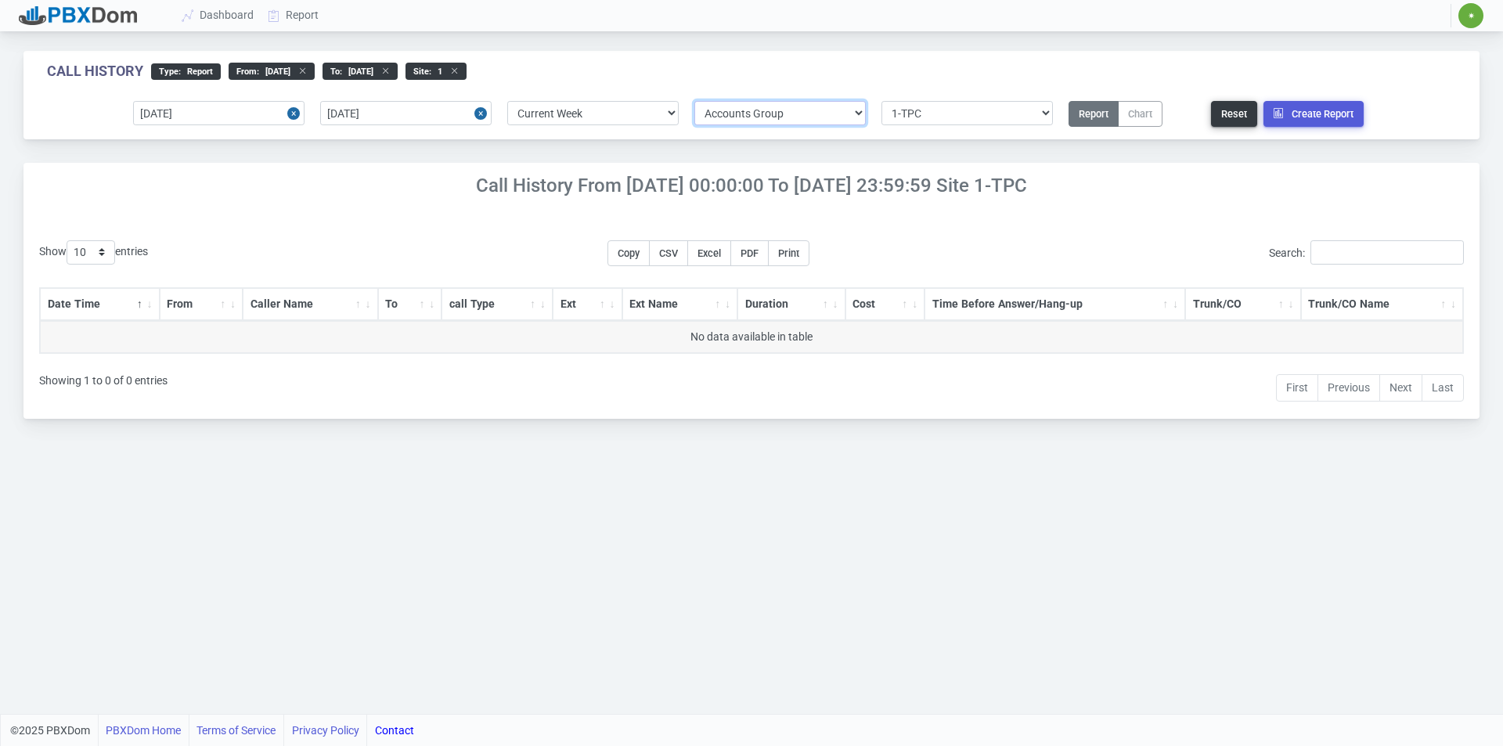
click at [694, 101] on select "Select department/group exceptionExtension WhiteListExtension McClernons Packag…" at bounding box center [779, 113] width 171 height 24
click at [1296, 116] on button "Create Report" at bounding box center [1313, 114] width 100 height 26
click at [737, 117] on select "Select department/group exceptionExtension WhiteListExtension McClernons Packag…" at bounding box center [779, 113] width 171 height 24
click at [694, 101] on select "Select department/group exceptionExtension WhiteListExtension McClernons Packag…" at bounding box center [779, 113] width 171 height 24
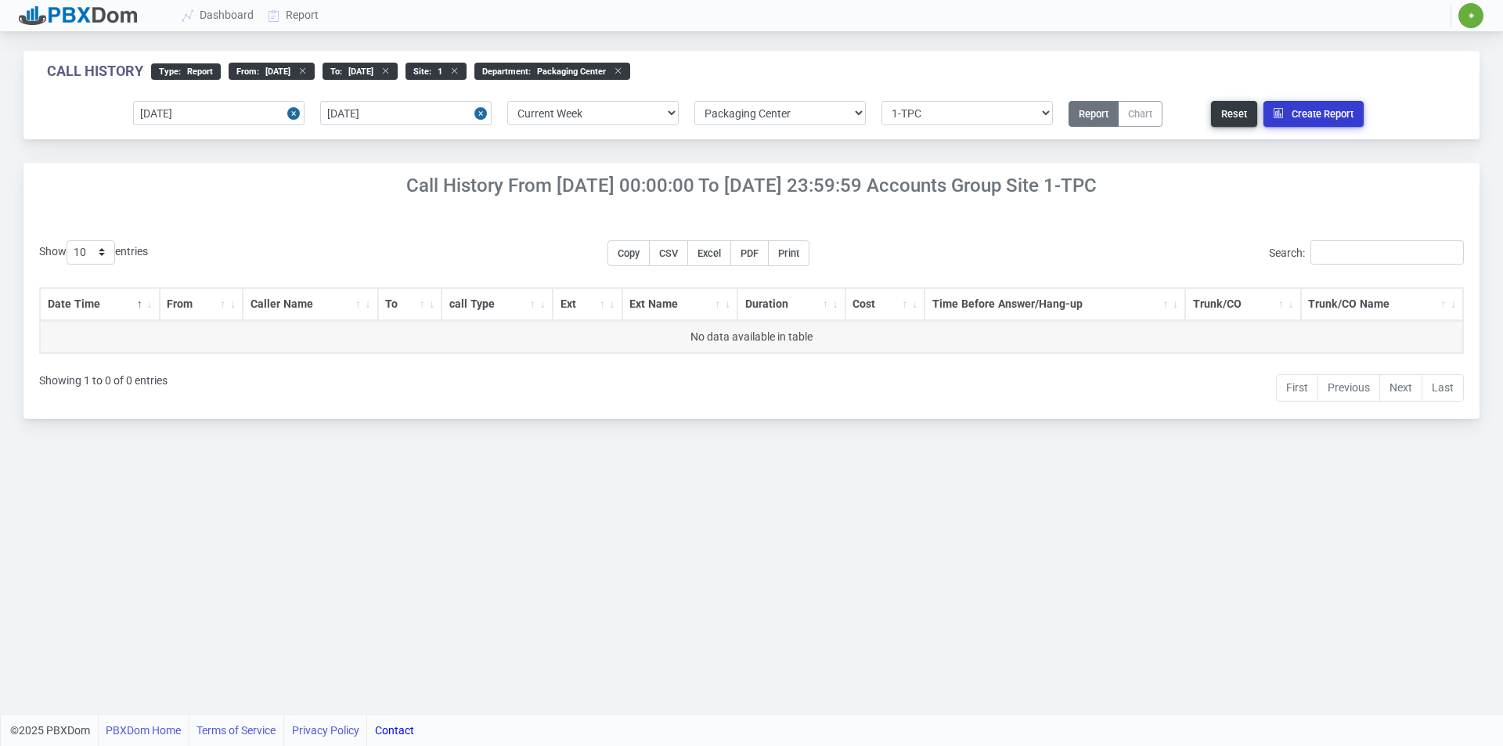
click at [1336, 116] on button "Create Report" at bounding box center [1313, 114] width 100 height 26
click at [780, 110] on select "Select department/group exceptionExtension WhiteListExtension McClernons Packag…" at bounding box center [779, 113] width 171 height 24
select select "3"
click at [694, 101] on select "Select department/group exceptionExtension WhiteListExtension McClernons Packag…" at bounding box center [779, 113] width 171 height 24
click at [1325, 120] on button "Create Report" at bounding box center [1313, 114] width 100 height 26
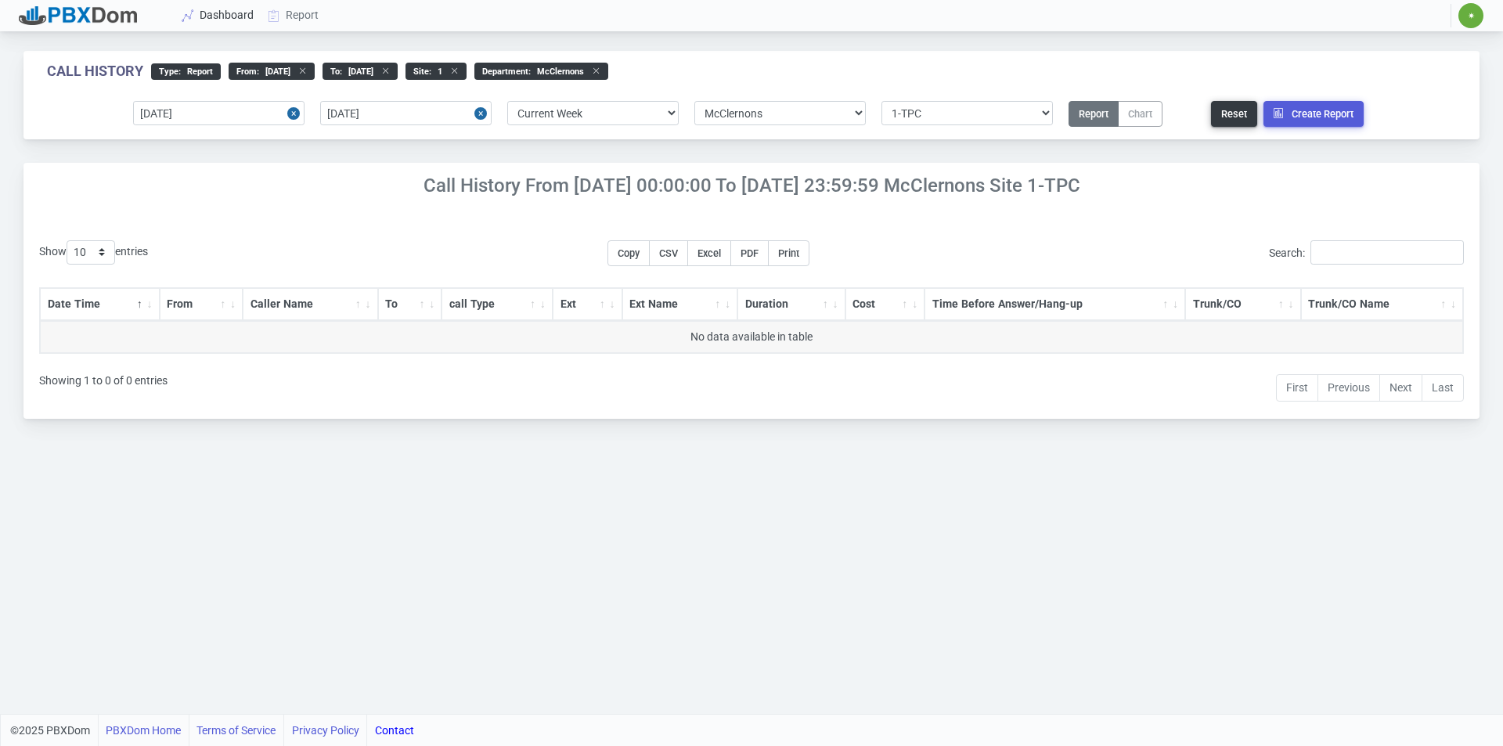
click at [207, 18] on link "Dashboard" at bounding box center [218, 15] width 86 height 29
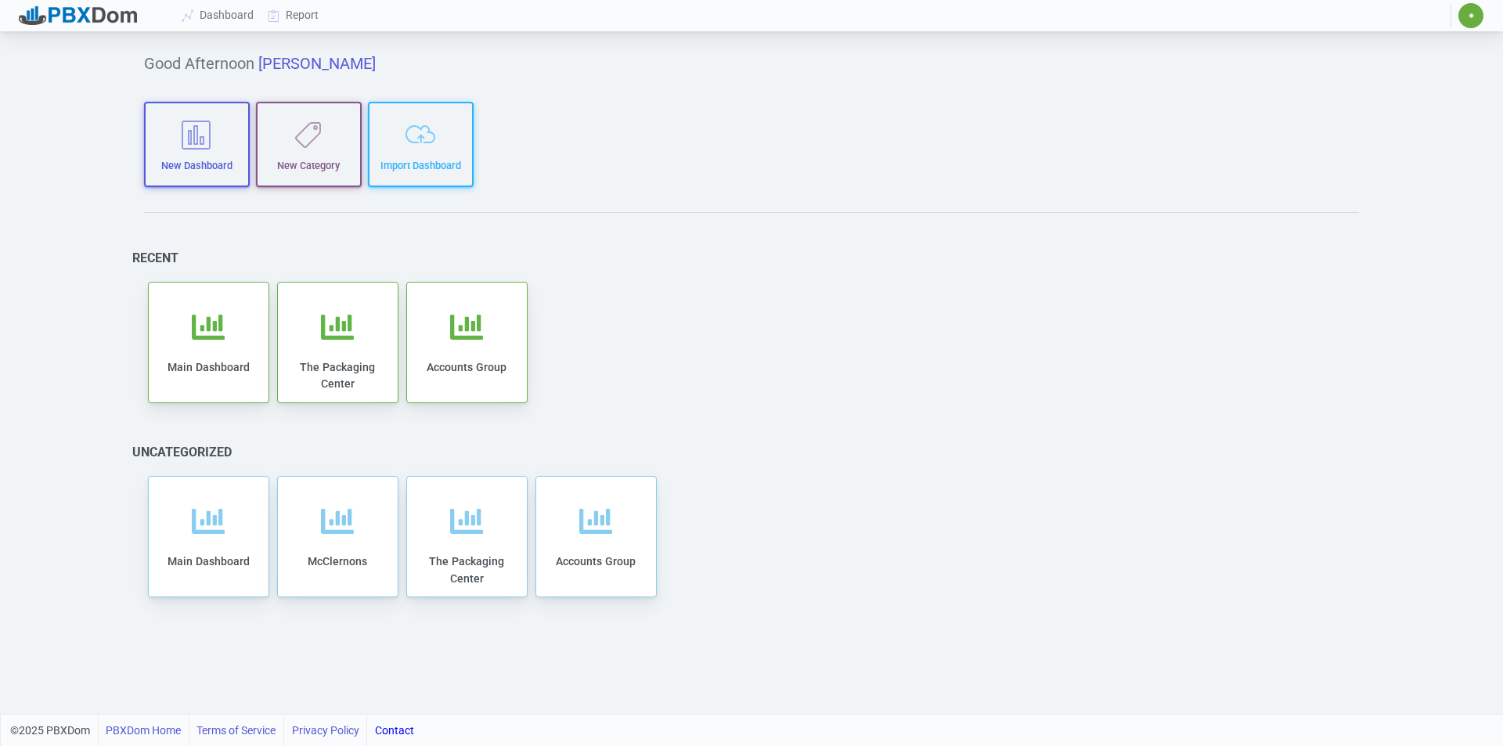
click at [115, 18] on div at bounding box center [78, 15] width 118 height 19
click at [82, 18] on div at bounding box center [78, 15] width 118 height 19
click at [209, 326] on icon at bounding box center [208, 339] width 33 height 33
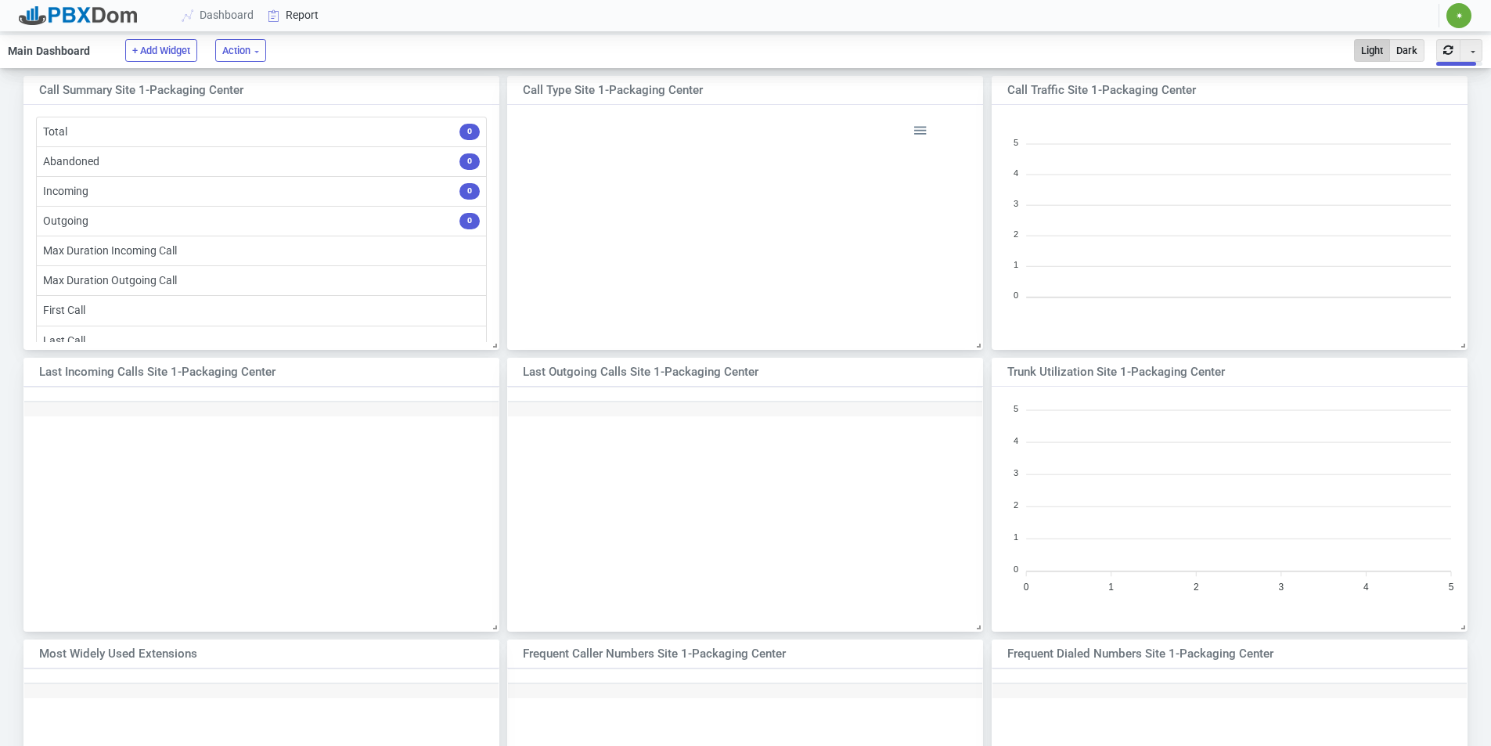
click at [308, 13] on link "Report" at bounding box center [293, 15] width 65 height 29
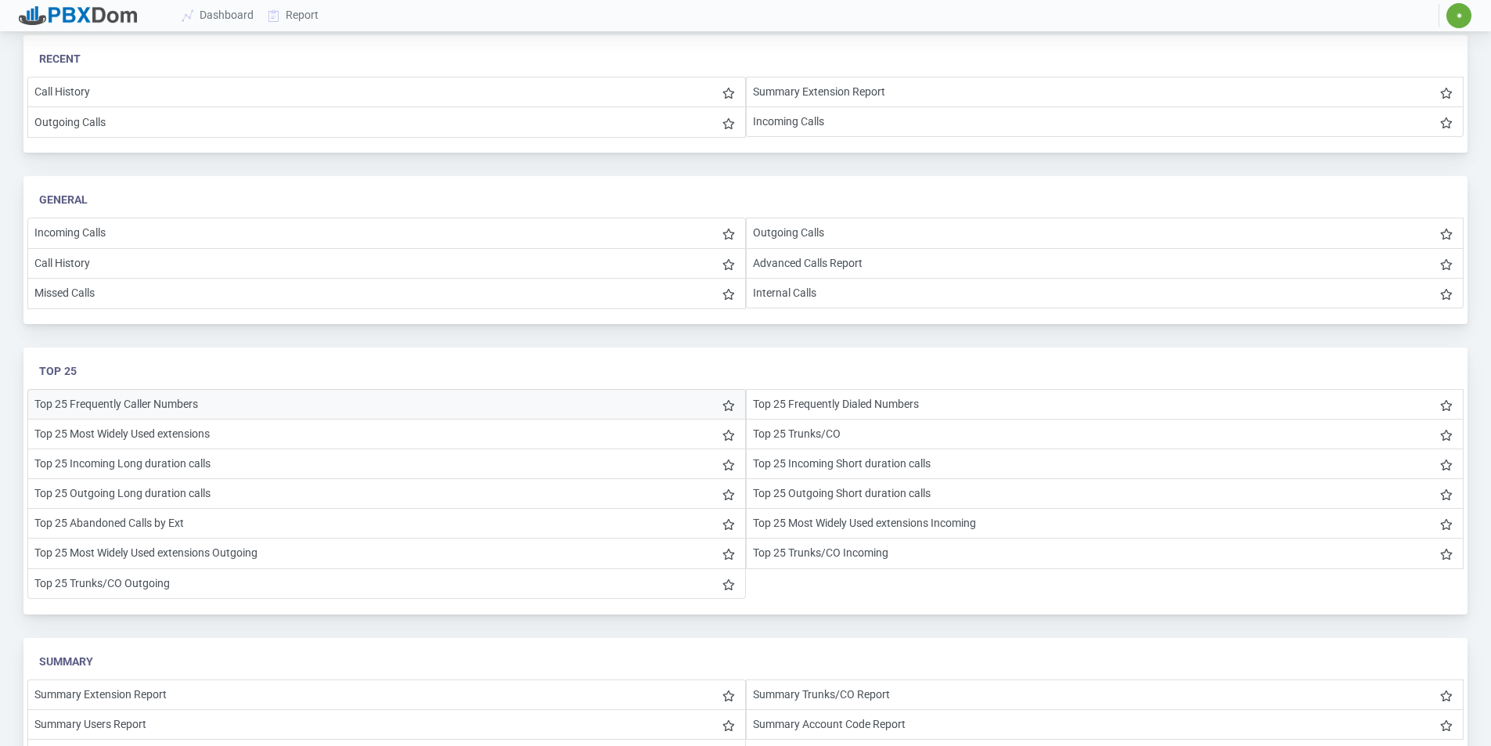
click at [123, 400] on li "Top 25 Frequently Caller Numbers" at bounding box center [386, 404] width 719 height 31
select select "4"
select select "3"
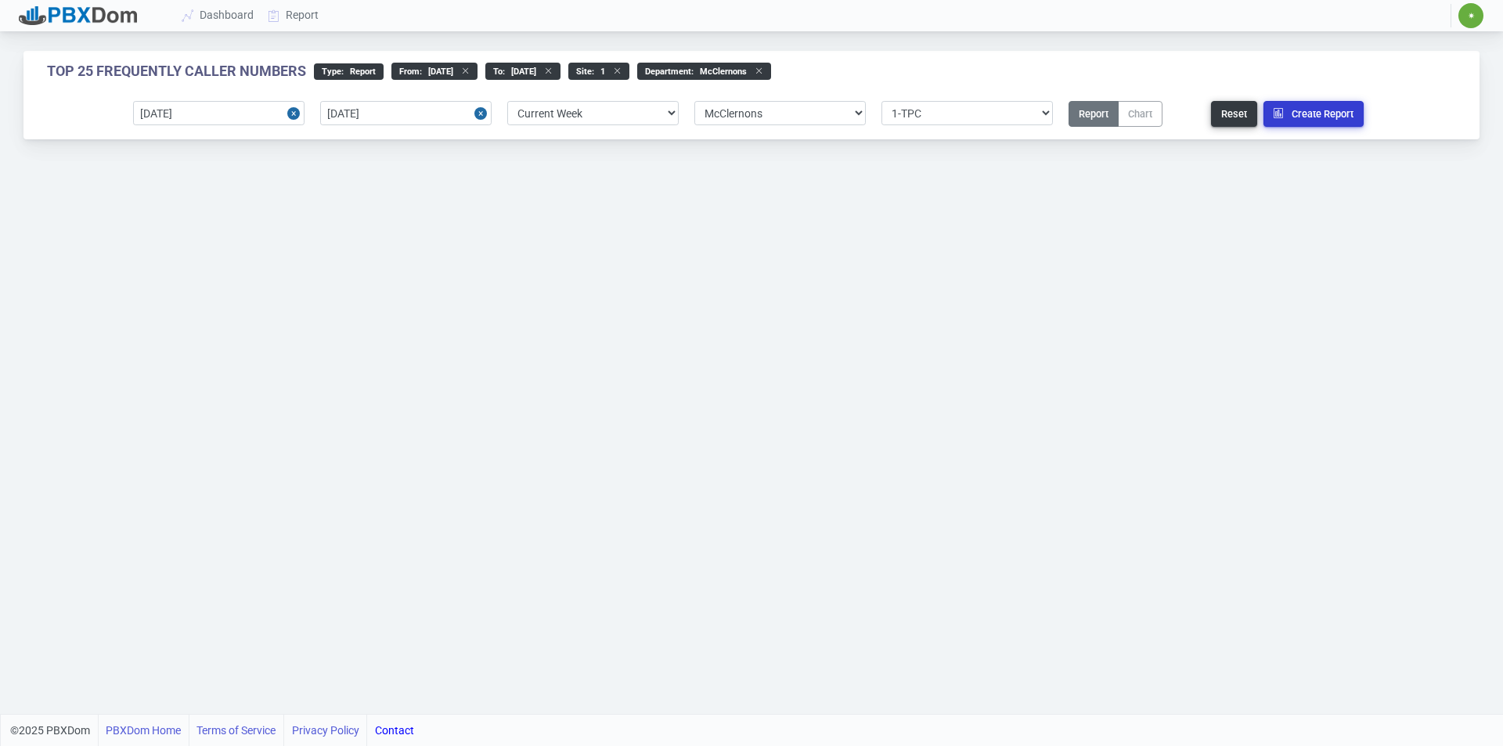
click at [1305, 121] on button "Create Report" at bounding box center [1313, 114] width 100 height 26
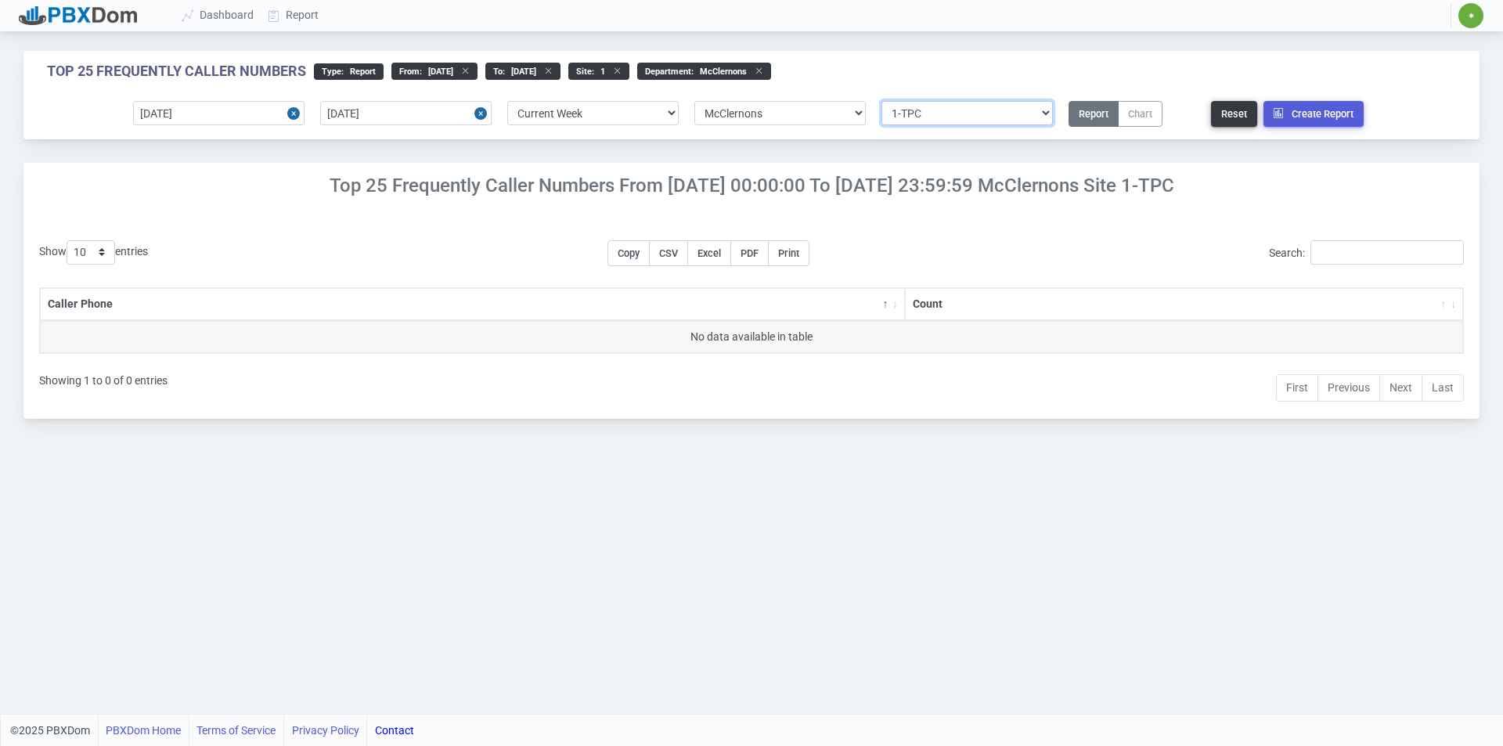
click at [1028, 118] on select "Select site 1-TPC" at bounding box center [966, 113] width 171 height 24
select select "0"
click at [881, 101] on select "Select site 1-TPC" at bounding box center [966, 113] width 171 height 24
click at [1321, 111] on button "Create Report" at bounding box center [1313, 114] width 100 height 26
click at [1243, 115] on button "Reset" at bounding box center [1234, 114] width 46 height 26
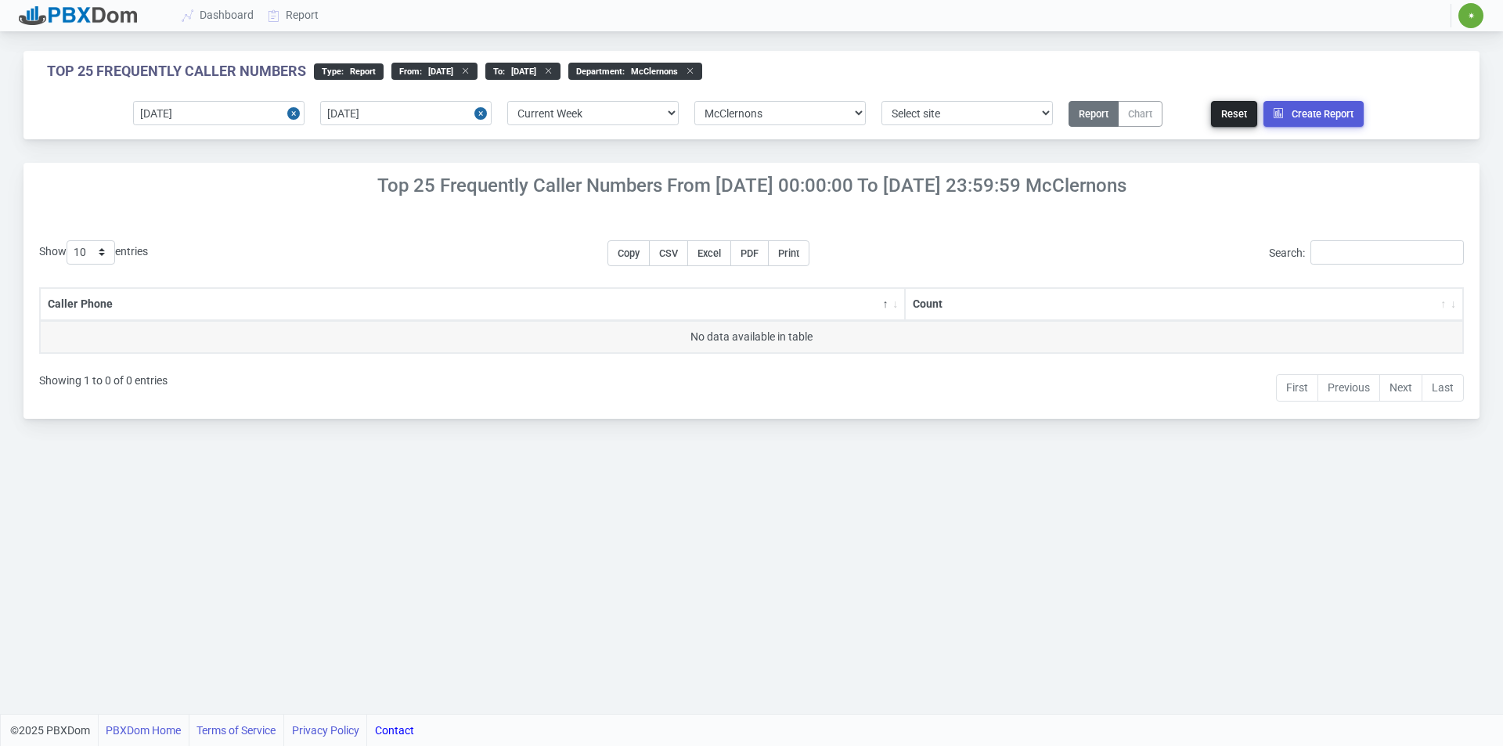
select select
select select "0"
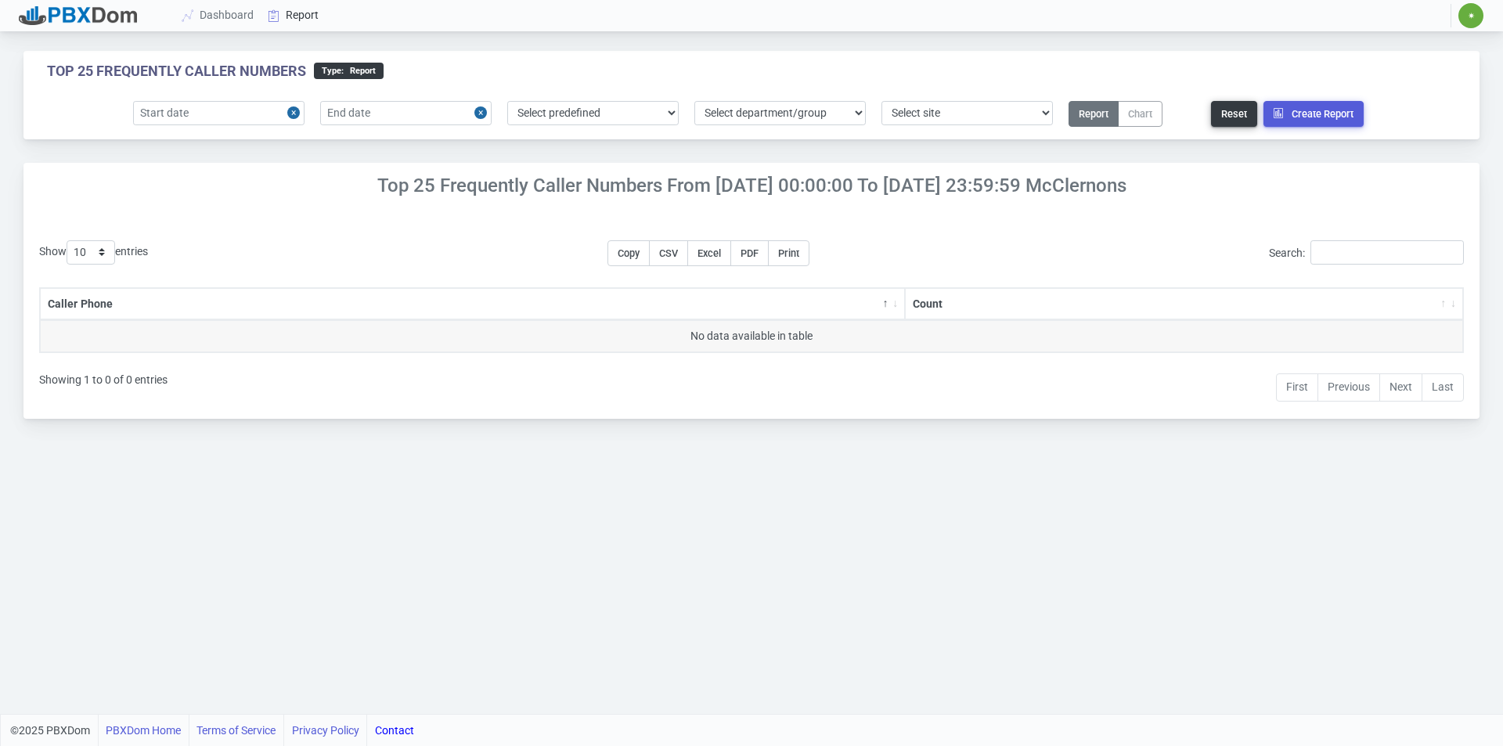
click at [297, 12] on link "Report" at bounding box center [293, 15] width 65 height 29
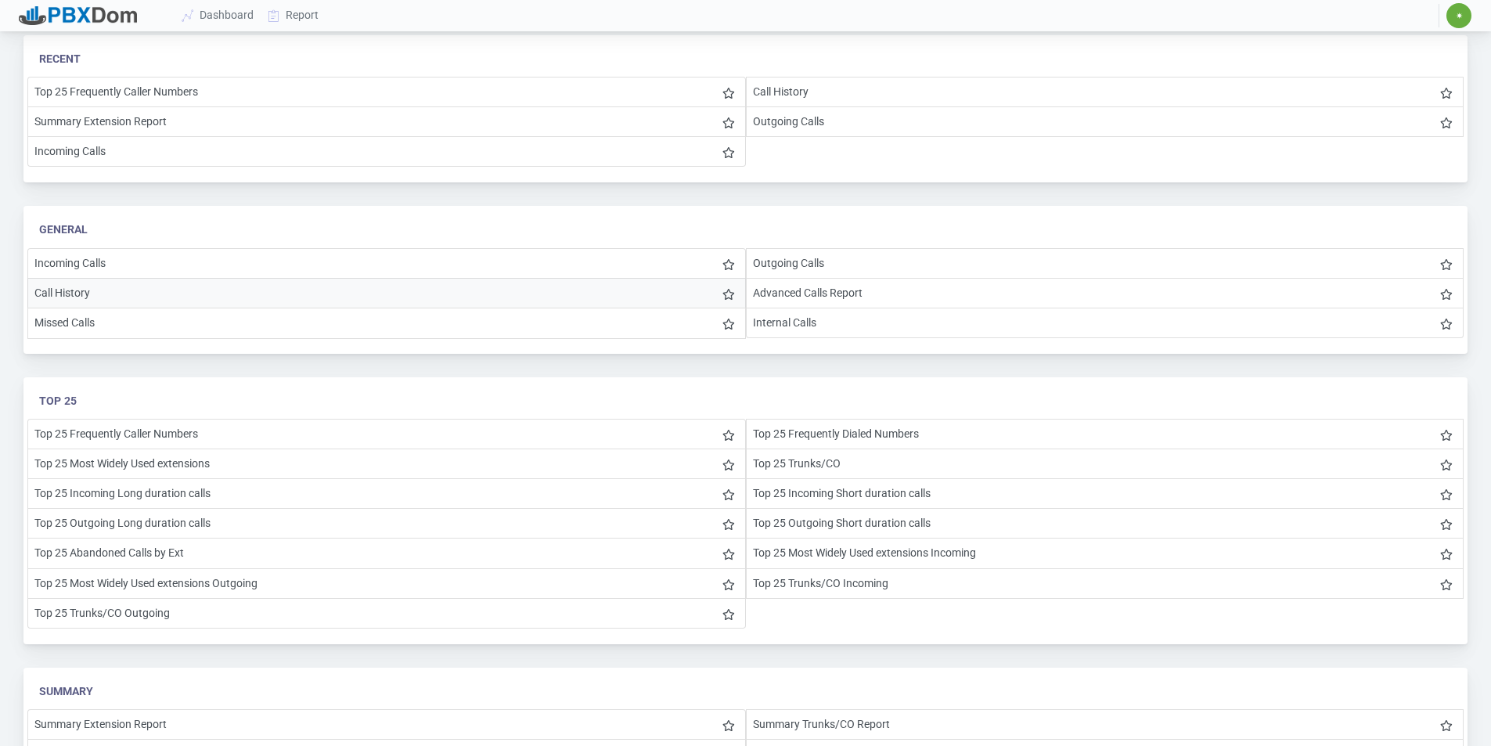
click at [85, 294] on li "Call History" at bounding box center [386, 293] width 719 height 31
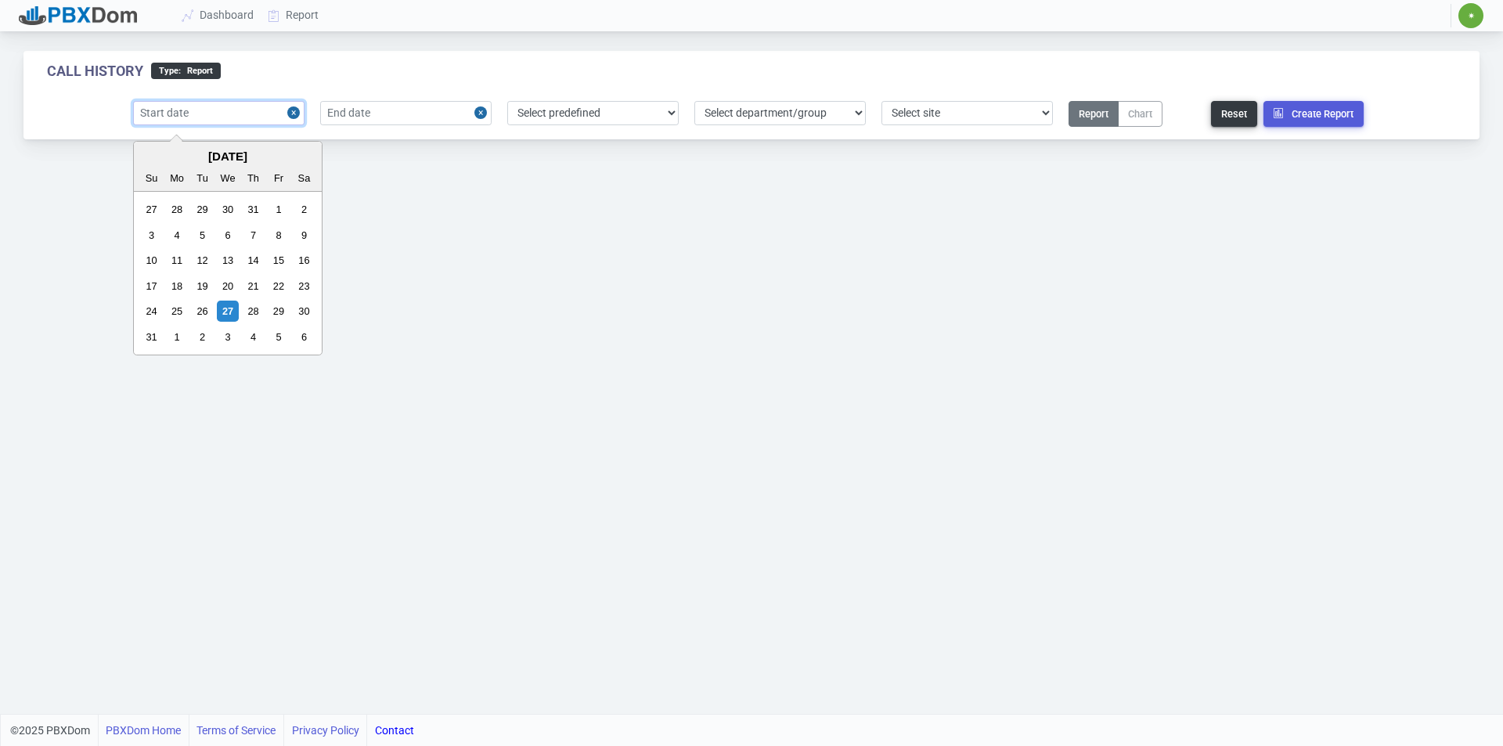
click at [214, 104] on input "text" at bounding box center [218, 113] width 171 height 24
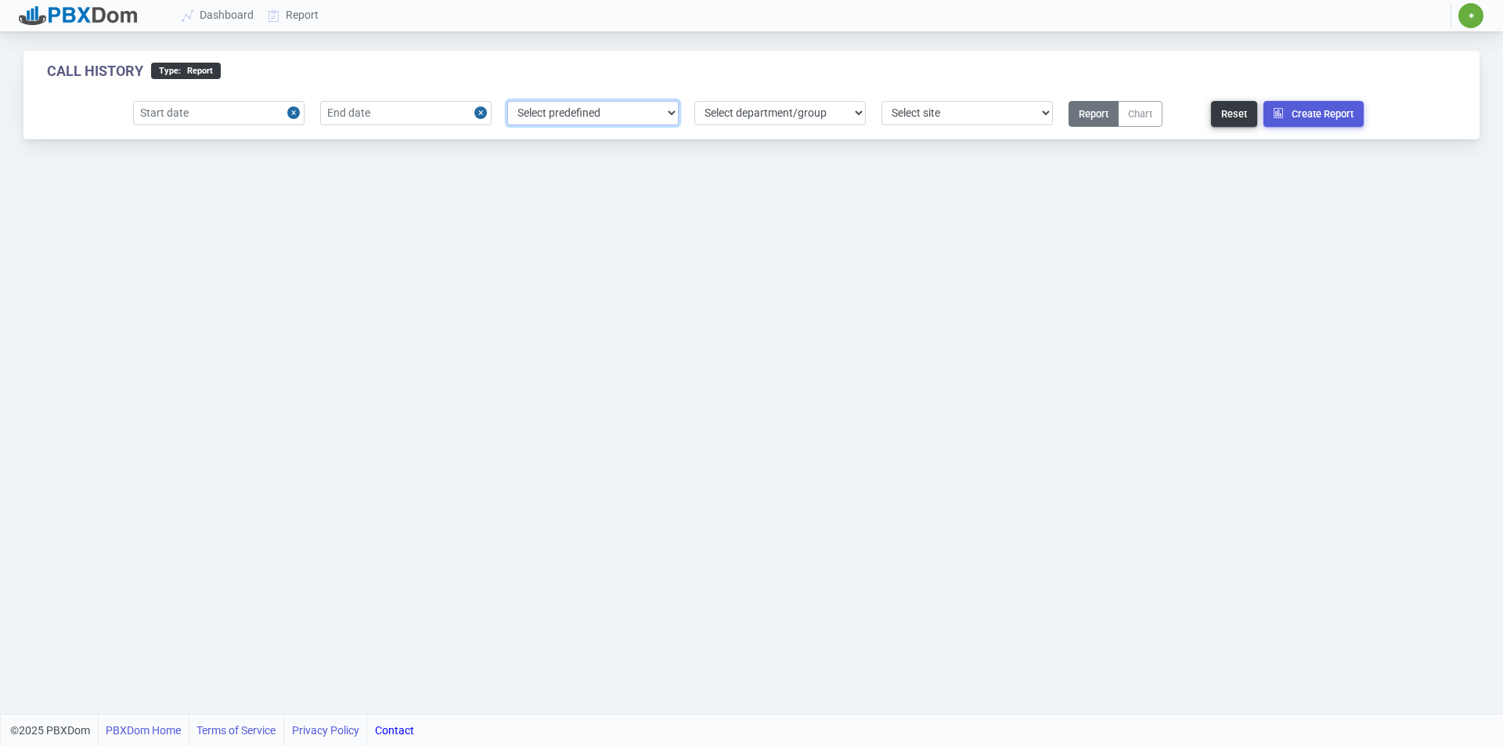
click at [588, 106] on select "Select predefined [DATE] [DATE] Current Year Current Month Current Week Previou…" at bounding box center [592, 113] width 171 height 24
select select "4"
click at [507, 101] on select "Select predefined [DATE] [DATE] Current Year Current Month Current Week Previou…" at bounding box center [592, 113] width 171 height 24
type input "[DATE]"
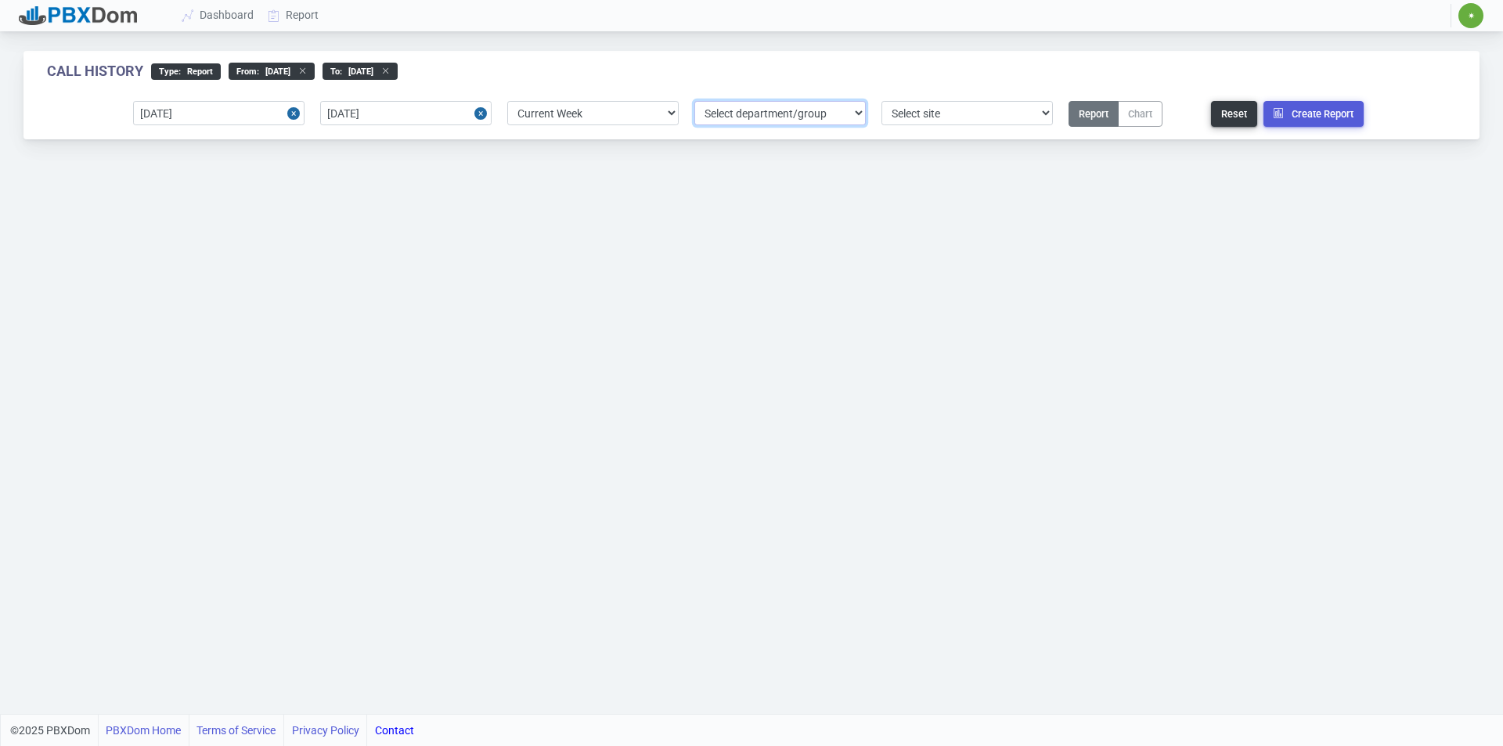
click at [770, 110] on select "Select department/group exceptionExtension WhiteListExtension McClernons Packag…" at bounding box center [779, 113] width 171 height 24
click at [694, 101] on select "Select department/group exceptionExtension WhiteListExtension McClernons Packag…" at bounding box center [779, 113] width 171 height 24
click at [929, 105] on select "Select site 1-TPC" at bounding box center [966, 113] width 171 height 24
click at [801, 103] on select "Select department/group exceptionExtension WhiteListExtension McClernons Packag…" at bounding box center [779, 113] width 171 height 24
select select "2"
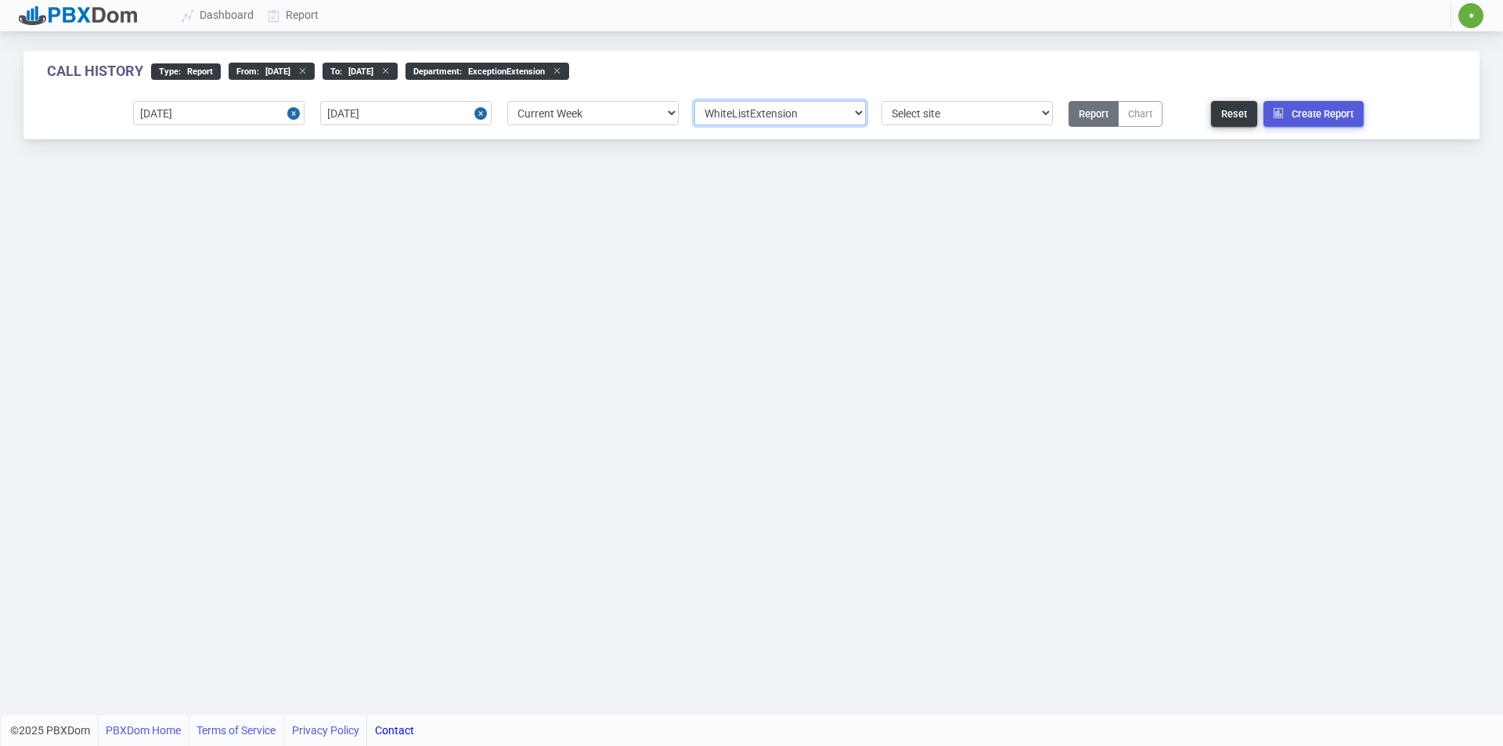
click at [694, 101] on select "Select department/group exceptionExtension WhiteListExtension McClernons Packag…" at bounding box center [779, 113] width 171 height 24
click at [987, 109] on select "Select site 1-TPC" at bounding box center [966, 113] width 171 height 24
click at [881, 101] on select "Select site 1-TPC" at bounding box center [966, 113] width 171 height 24
click at [933, 108] on select "Select site 1-TPC" at bounding box center [966, 113] width 171 height 24
select select "1"
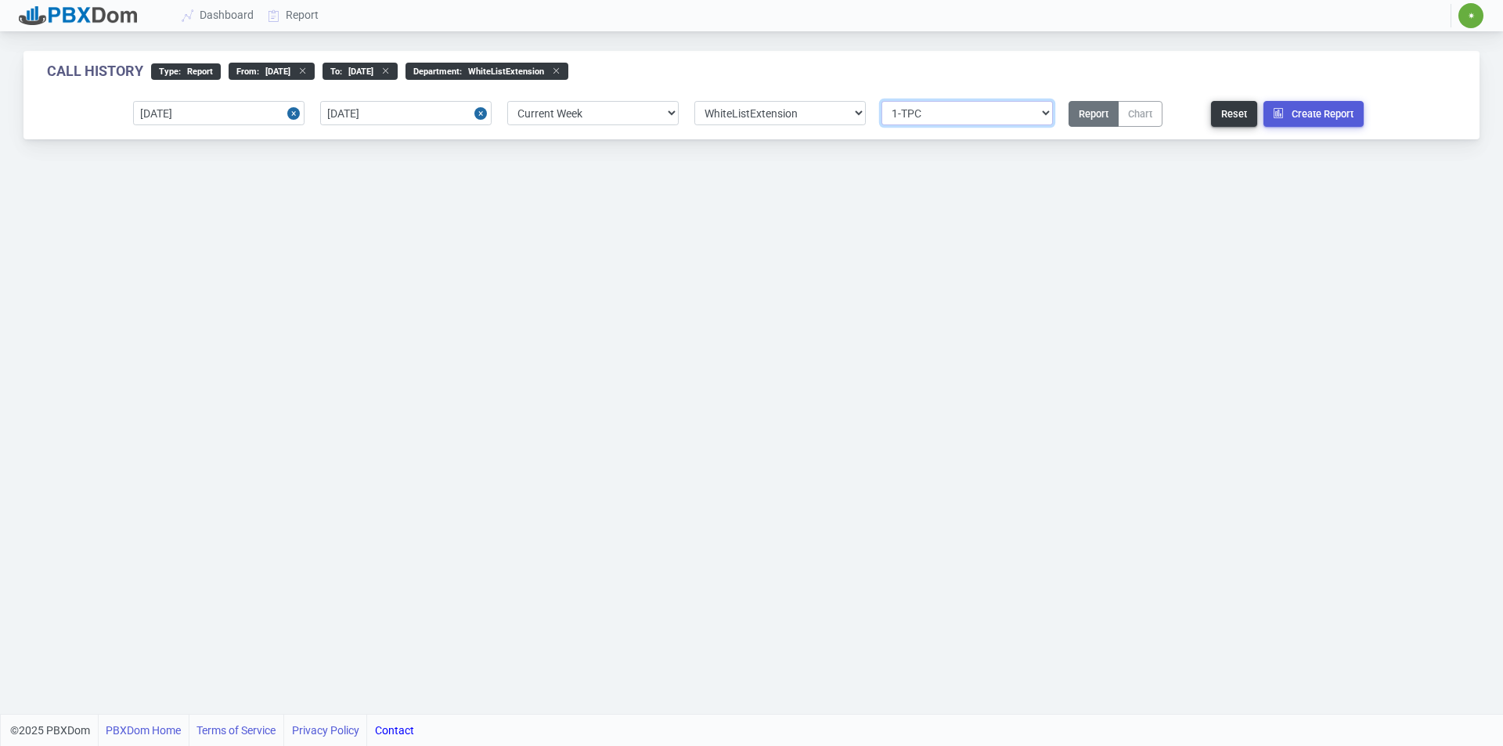
click at [881, 101] on select "Select site 1-TPC" at bounding box center [966, 113] width 171 height 24
click at [1325, 109] on button "Create Report" at bounding box center [1313, 114] width 100 height 26
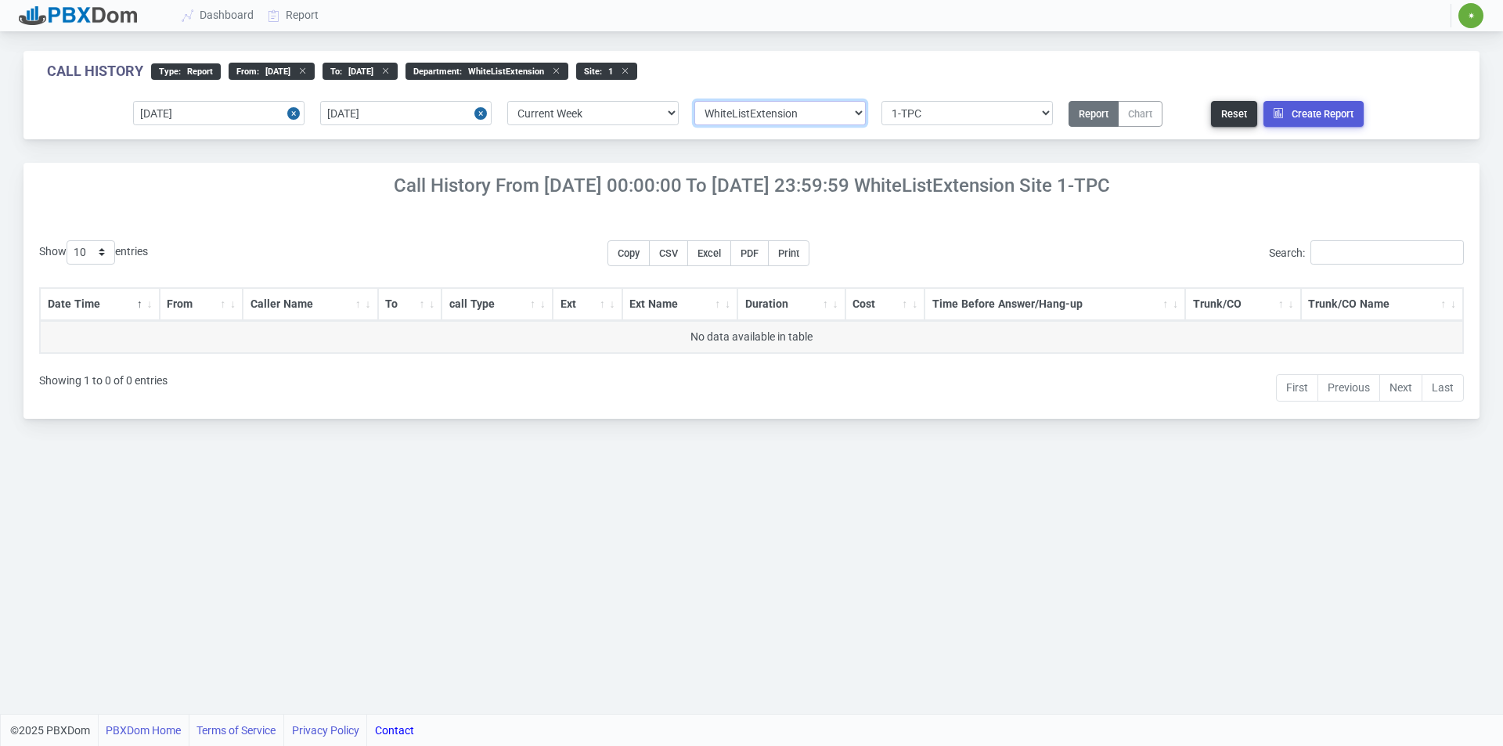
click at [759, 113] on select "Select department/group exceptionExtension WhiteListExtension McClernons Packag…" at bounding box center [779, 113] width 171 height 24
select select "1"
click at [694, 101] on select "Select department/group exceptionExtension WhiteListExtension McClernons Packag…" at bounding box center [779, 113] width 171 height 24
click at [1310, 110] on button "Create Report" at bounding box center [1313, 114] width 100 height 26
click at [1231, 121] on button "Reset" at bounding box center [1234, 114] width 46 height 26
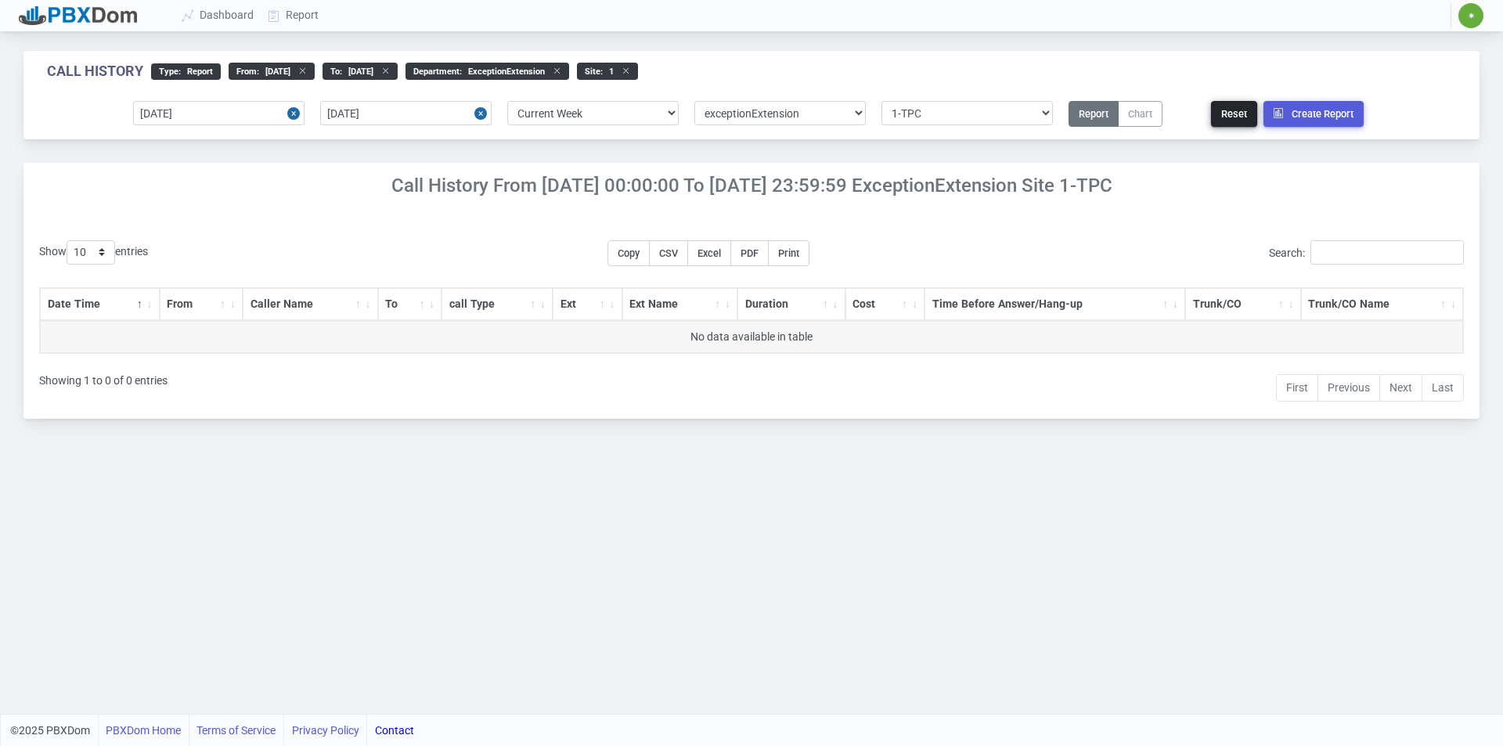
select select
select select "0"
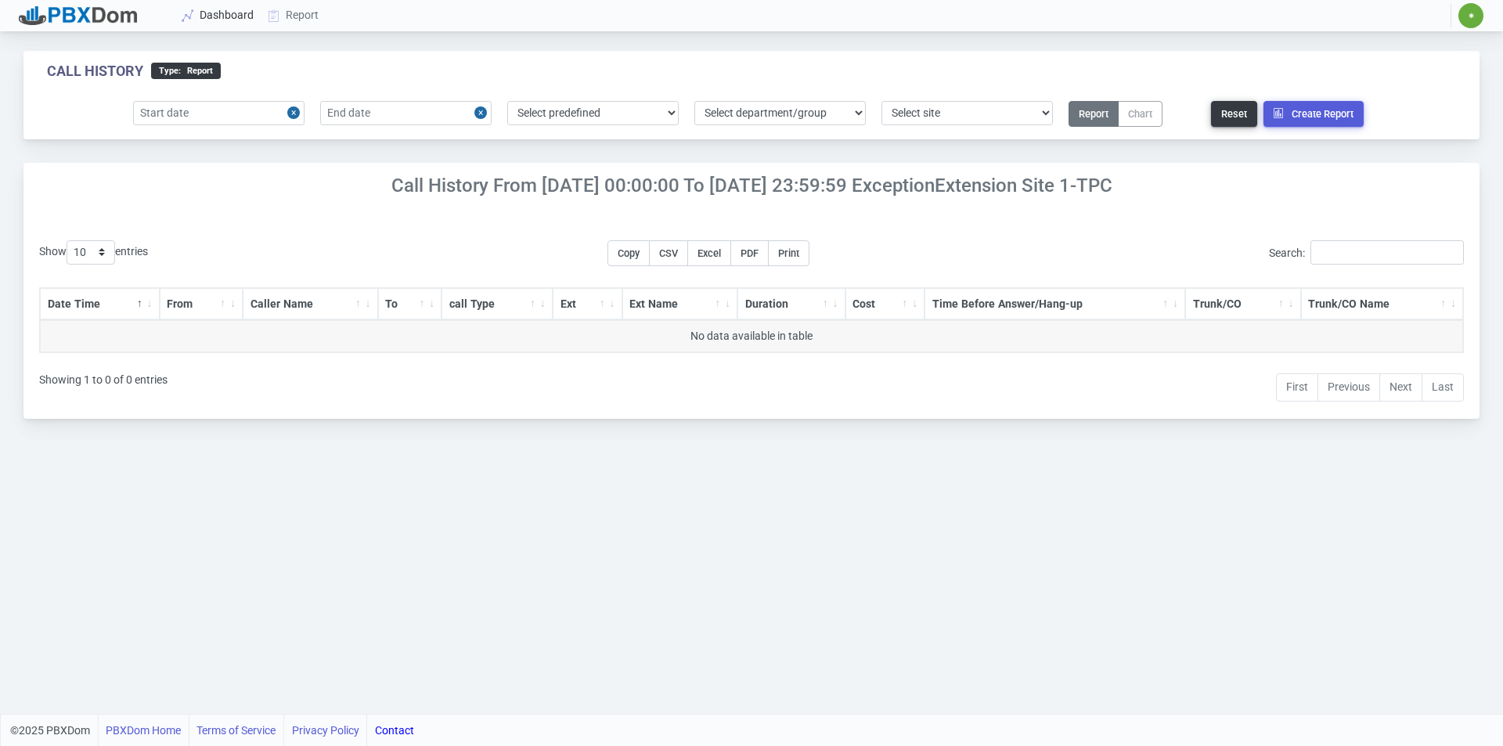
click at [226, 16] on link "Dashboard" at bounding box center [218, 15] width 86 height 29
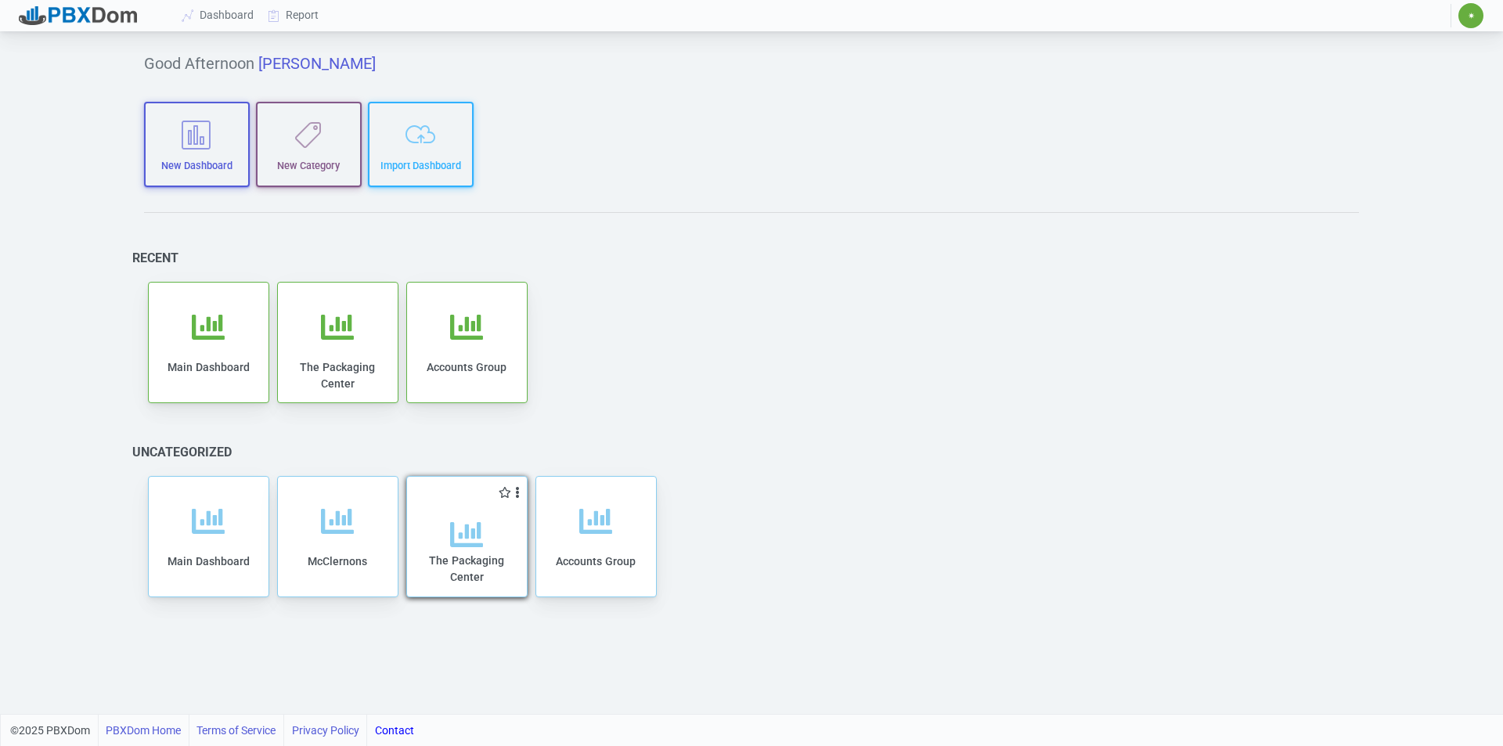
click at [434, 554] on span "The Packaging Center" at bounding box center [466, 568] width 75 height 29
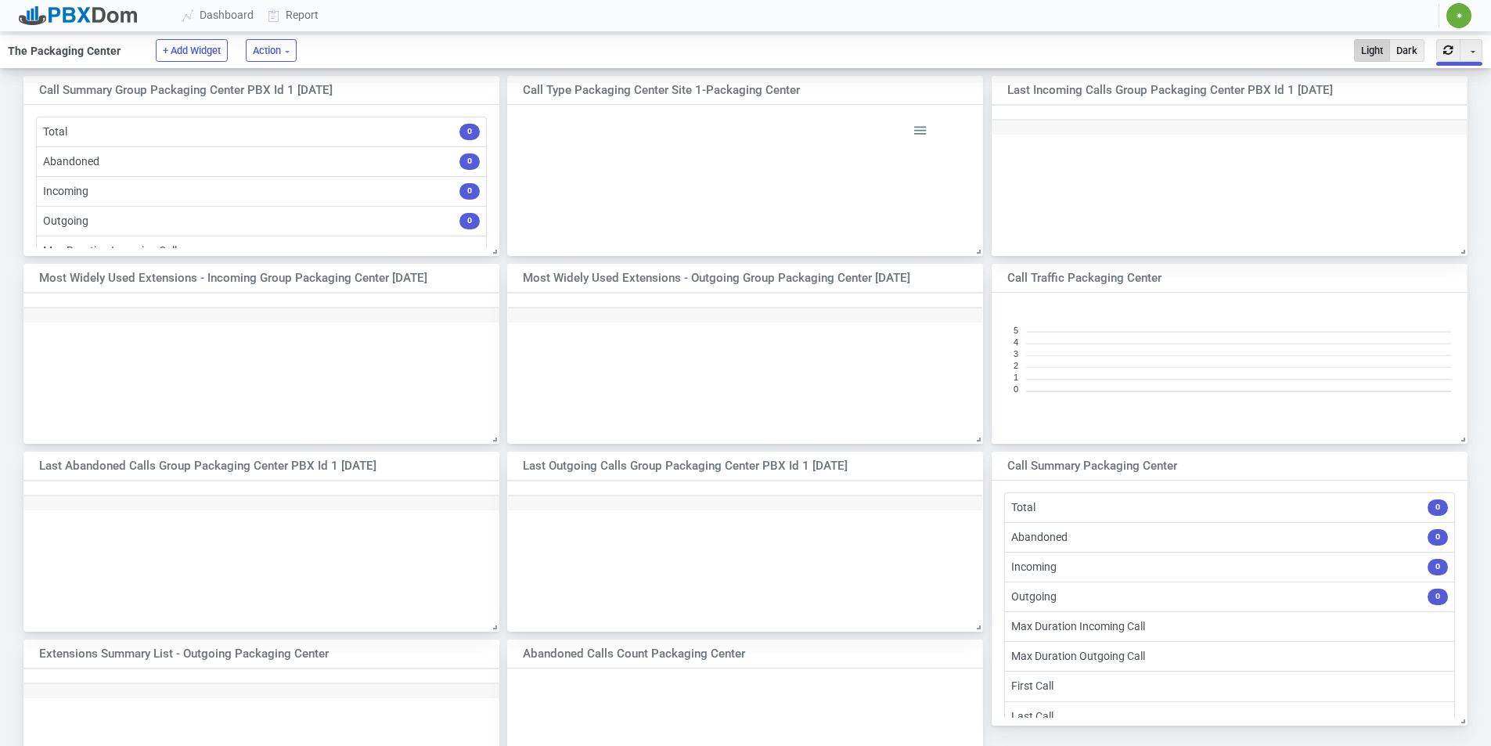
scroll to position [132, 463]
click at [214, 15] on link "Dashboard" at bounding box center [218, 15] width 86 height 29
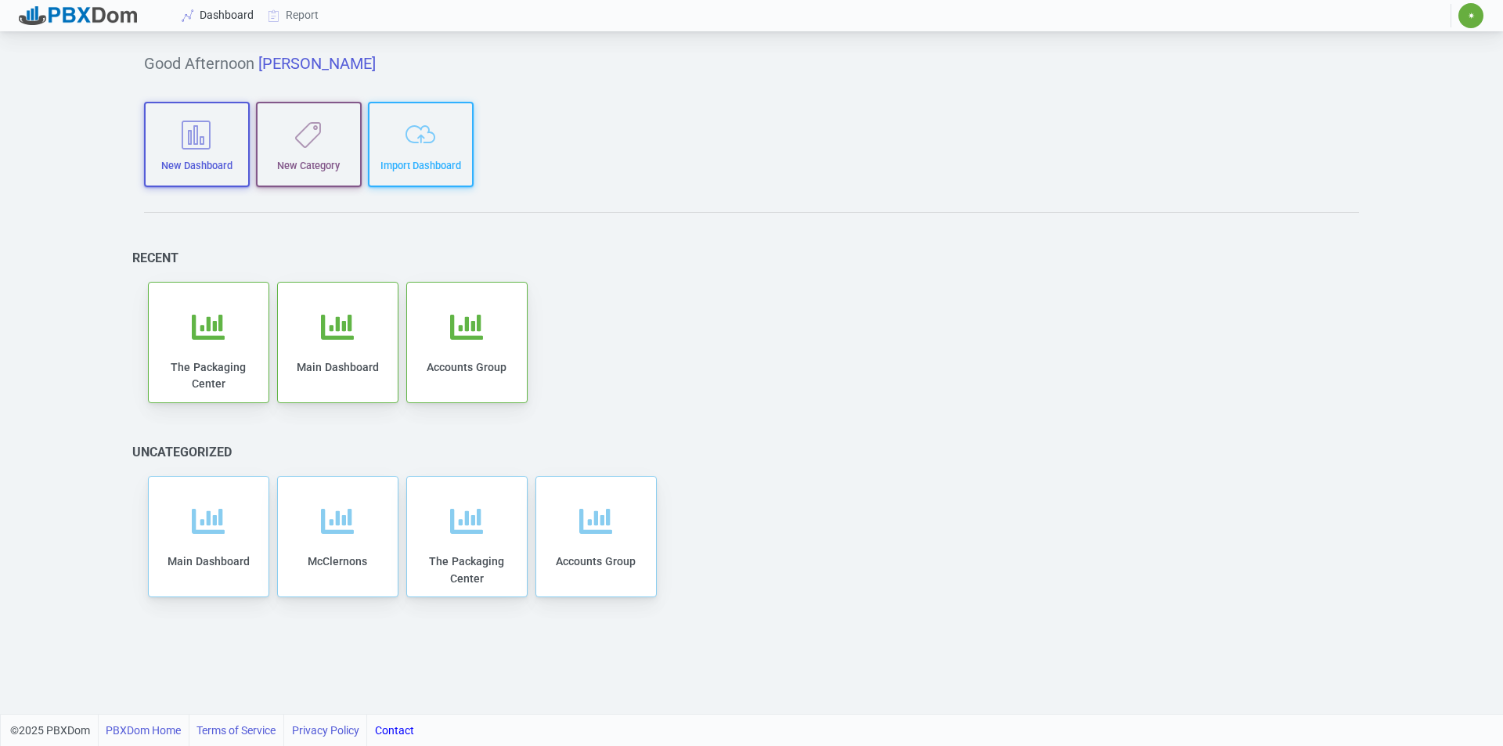
click at [211, 14] on link "Dashboard" at bounding box center [218, 15] width 86 height 29
click at [231, 337] on div "The Packaging Center" at bounding box center [208, 365] width 88 height 85
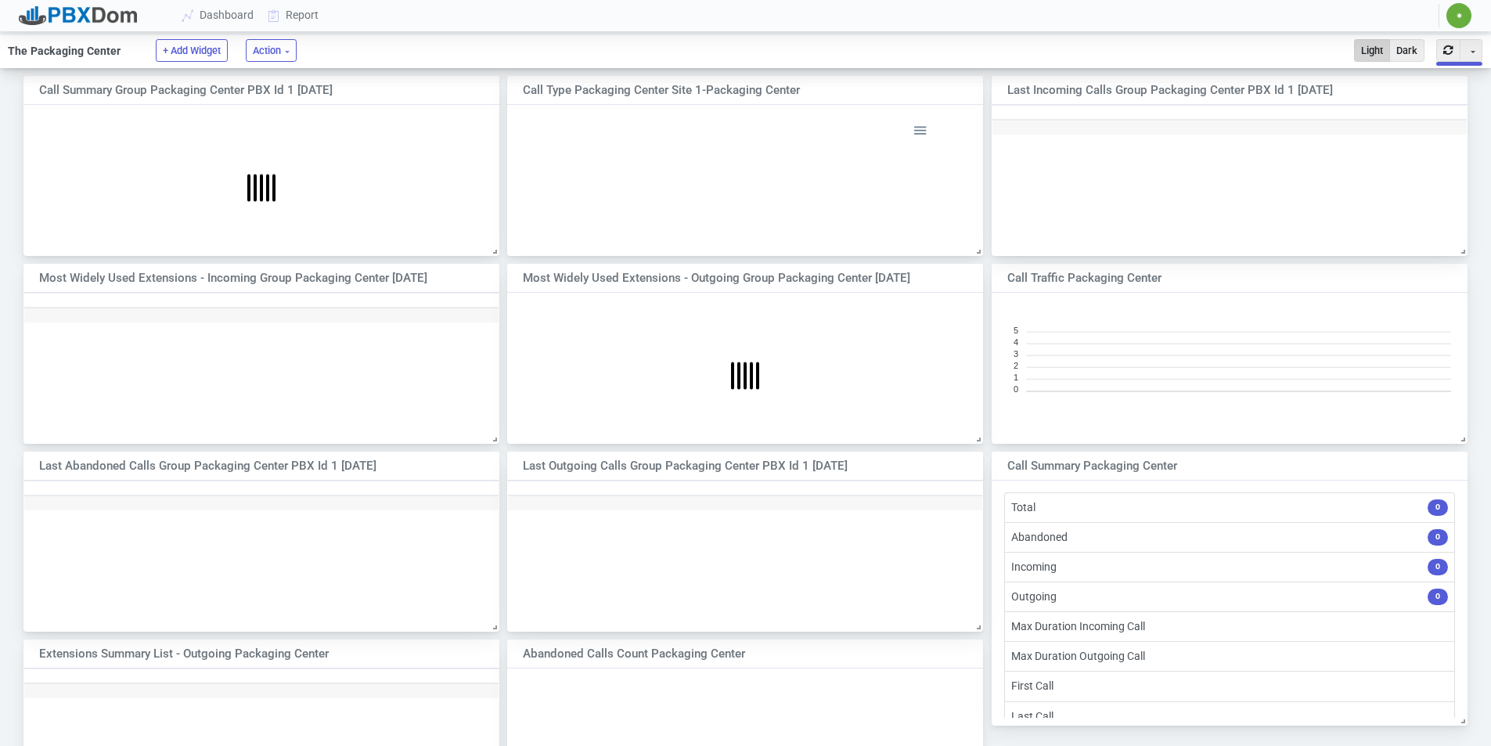
scroll to position [132, 463]
click at [468, 222] on span "0" at bounding box center [470, 221] width 20 height 16
click at [59, 226] on li "Outgoing 0" at bounding box center [261, 221] width 451 height 31
click at [223, 18] on link "Dashboard" at bounding box center [218, 15] width 86 height 29
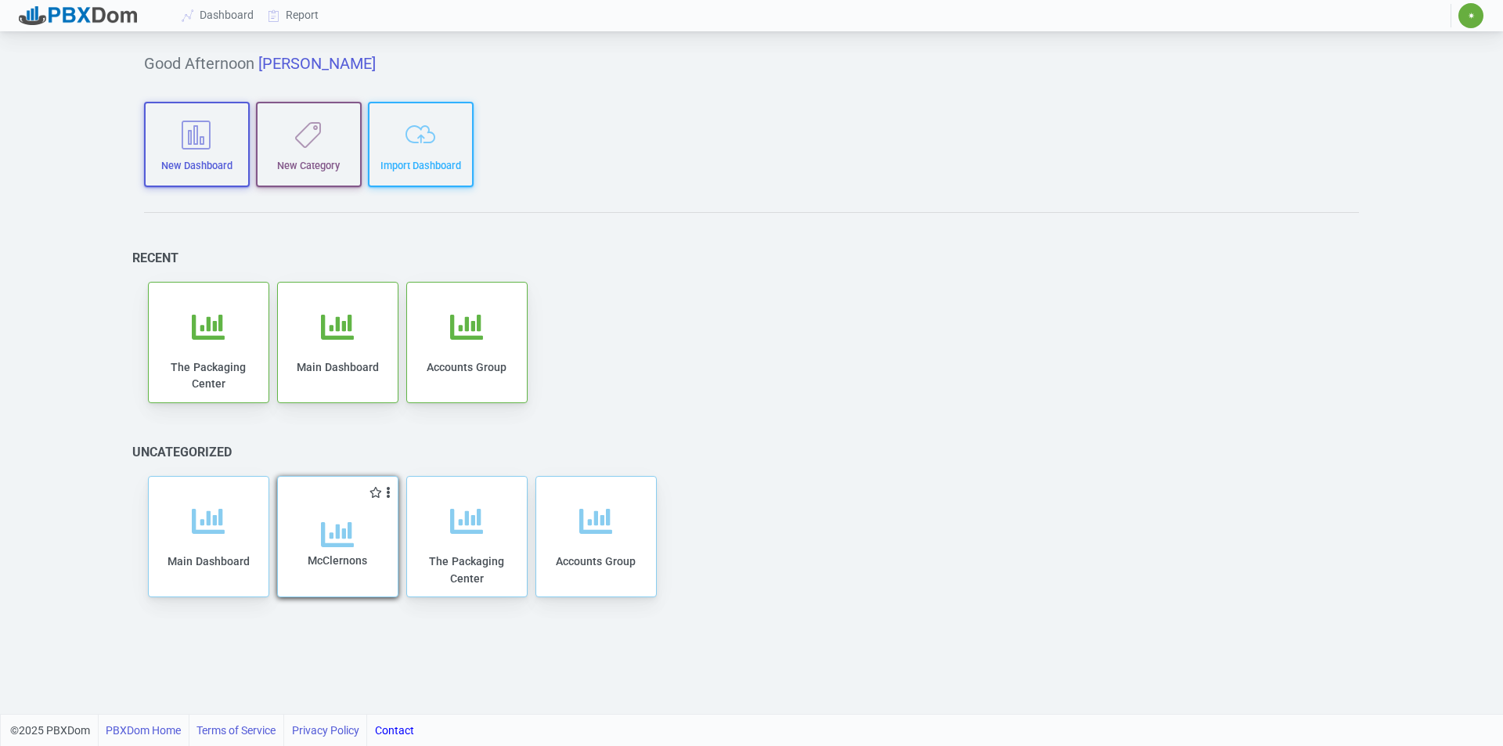
click at [340, 547] on icon at bounding box center [337, 534] width 33 height 33
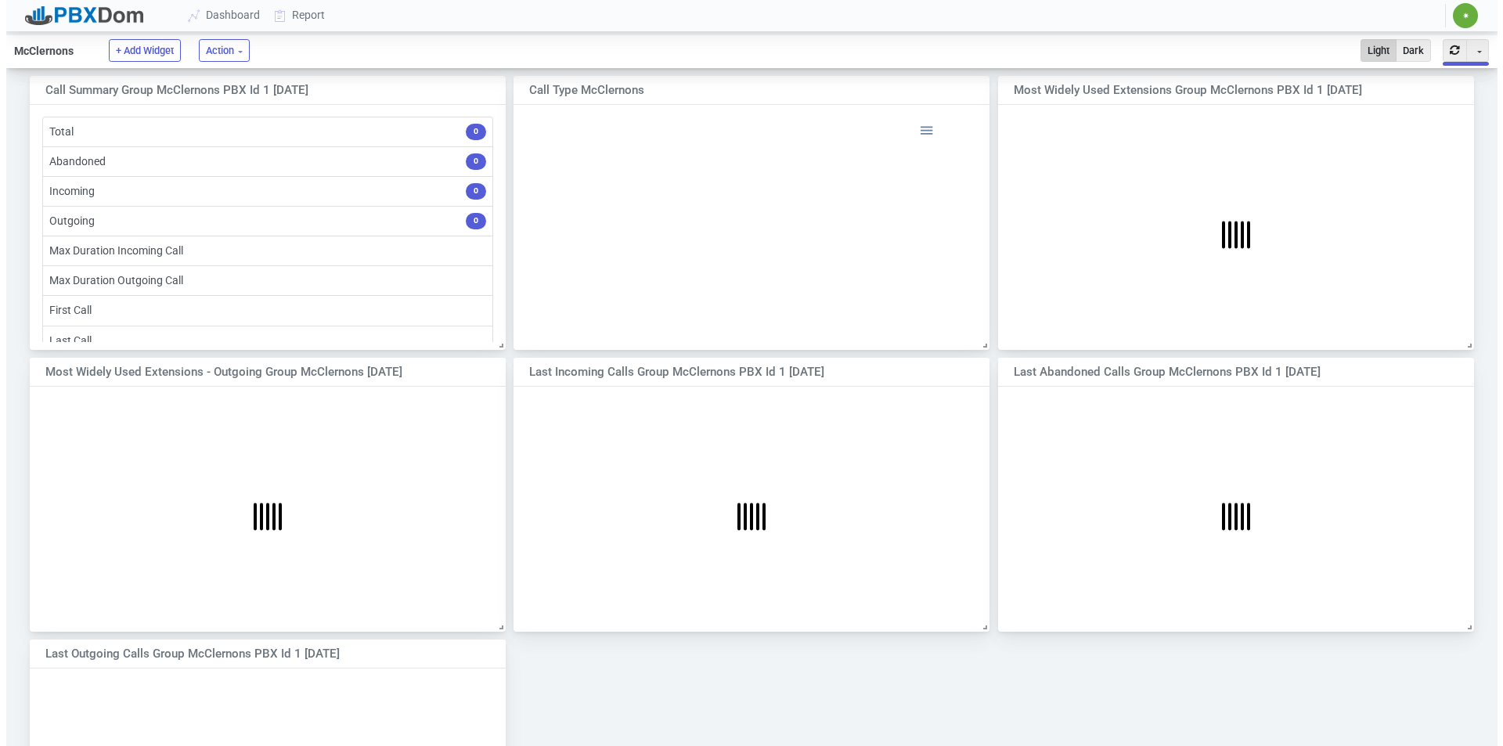
scroll to position [329, 496]
click at [78, 191] on li "Incoming 0" at bounding box center [261, 191] width 451 height 31
click at [230, 9] on link "Dashboard" at bounding box center [218, 15] width 86 height 29
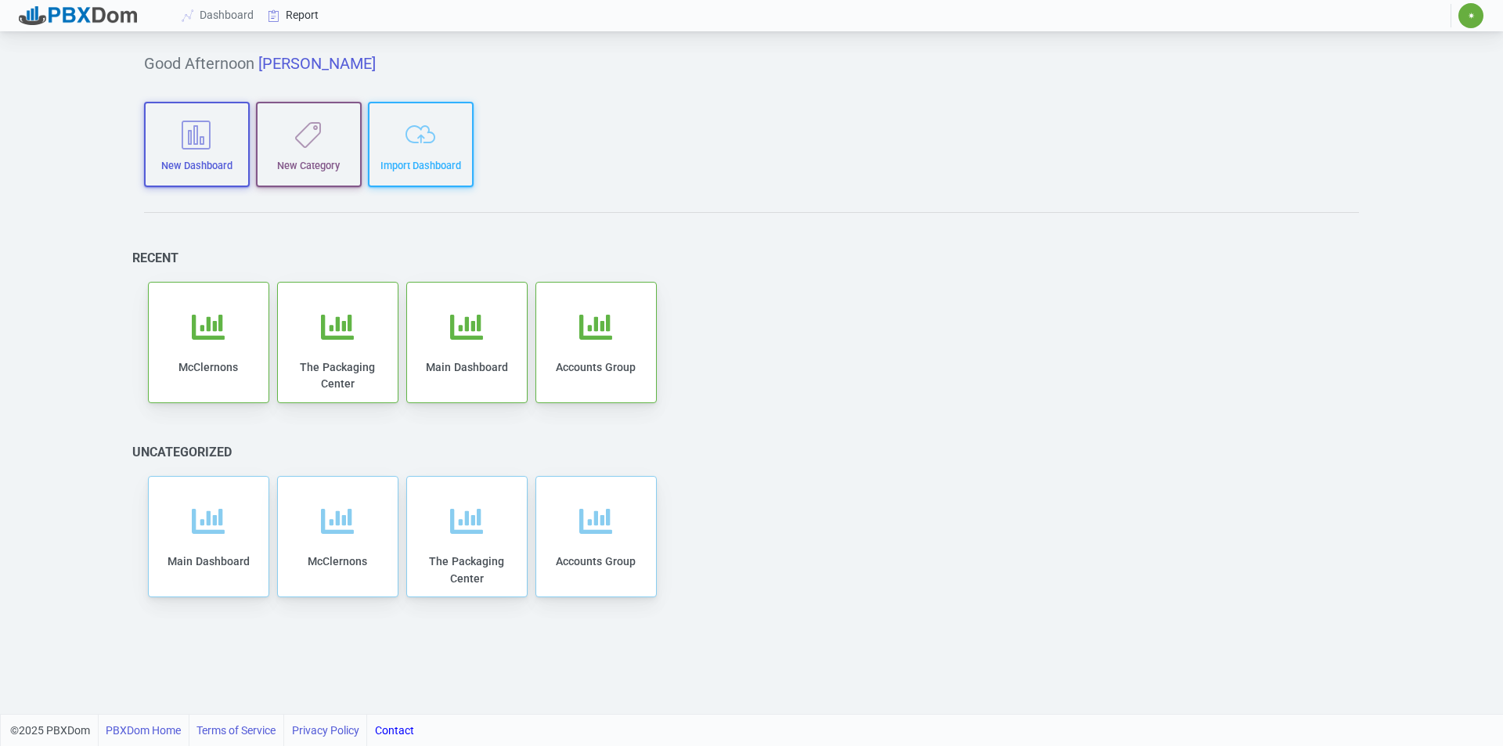
click at [300, 17] on link "Report" at bounding box center [293, 15] width 65 height 29
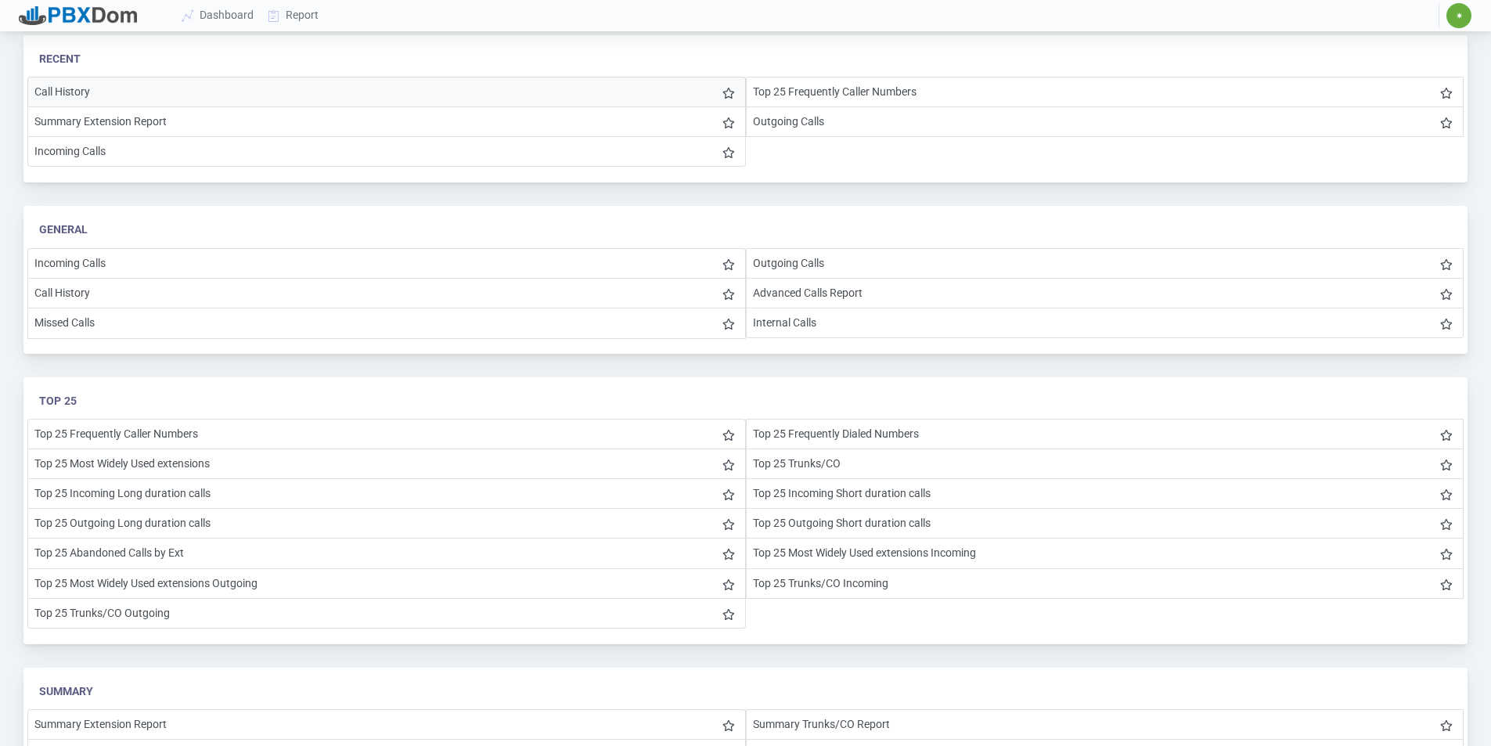
click at [70, 89] on li "Call History" at bounding box center [386, 92] width 719 height 31
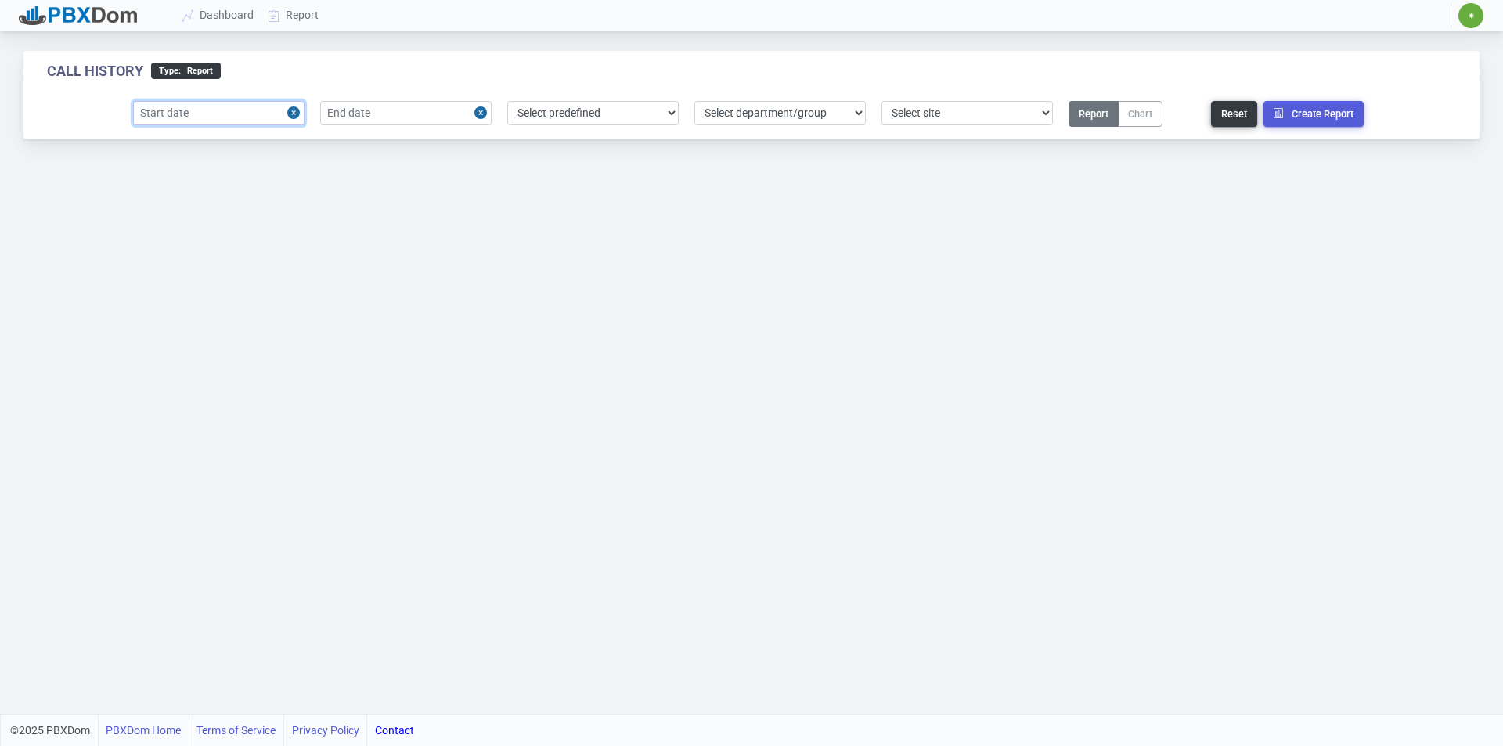
click at [265, 118] on input "text" at bounding box center [218, 113] width 171 height 24
click at [231, 312] on div "27" at bounding box center [227, 311] width 21 height 21
type input "[DATE]"
click at [355, 109] on input "text" at bounding box center [405, 113] width 171 height 24
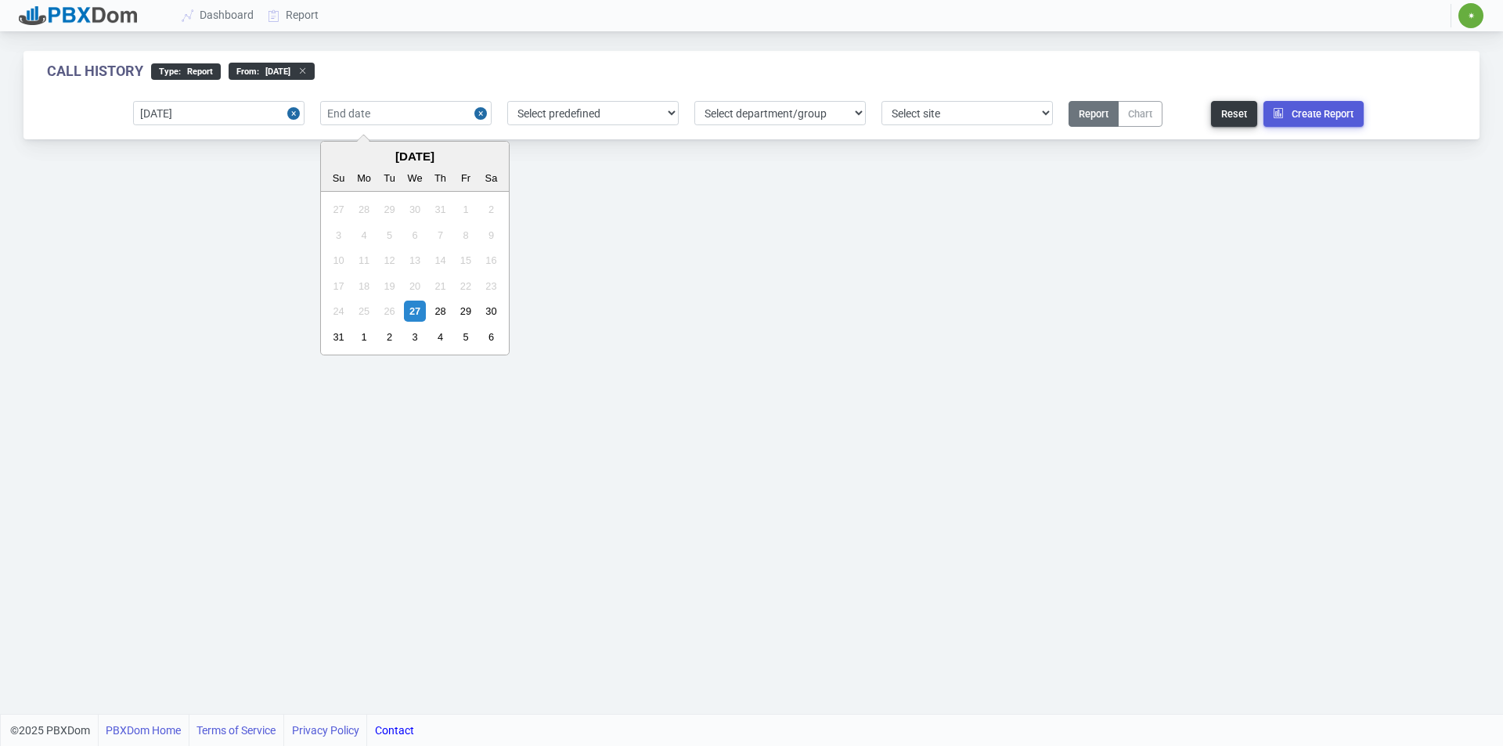
click at [416, 300] on div "24 25 26 27 28 29 30" at bounding box center [415, 310] width 178 height 25
click at [416, 312] on div "27" at bounding box center [414, 311] width 21 height 21
type input "[DATE]"
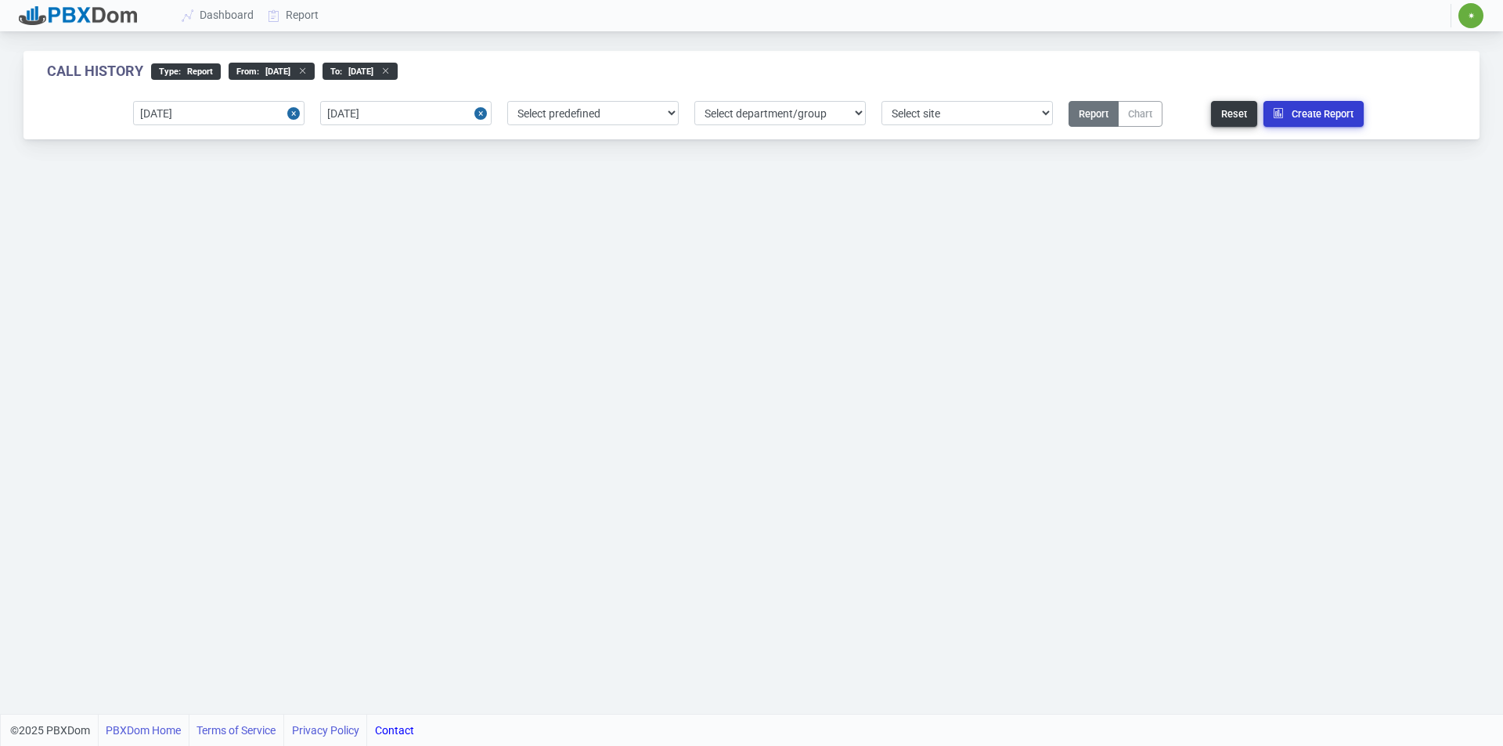
click at [1297, 115] on button "Create Report" at bounding box center [1313, 114] width 100 height 26
